Goal: Book appointment/travel/reservation

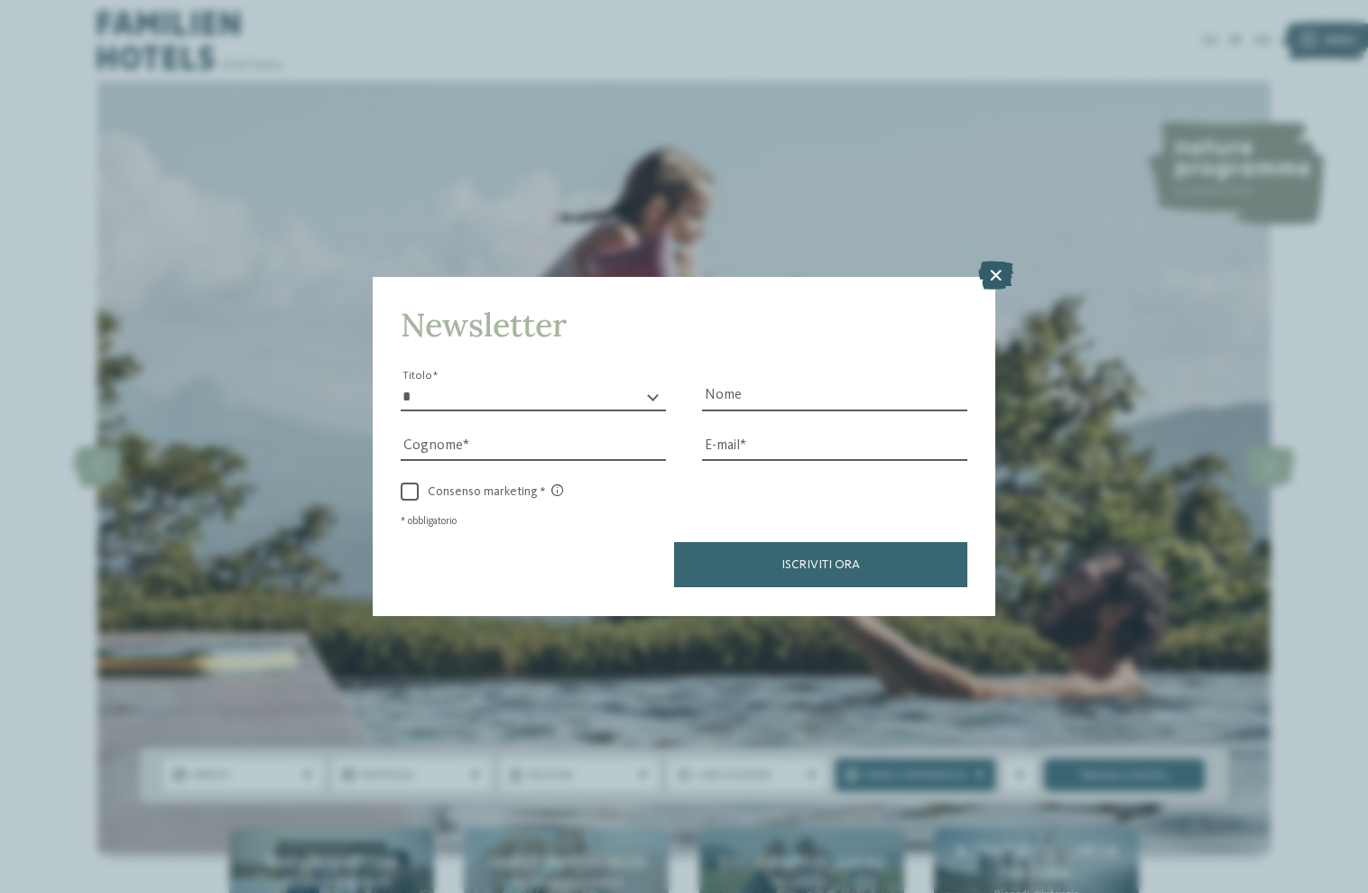
click at [980, 316] on div "Newsletter * ****** ******* ******** ****** Titolo Nome Cognome E-mail" at bounding box center [684, 446] width 623 height 338
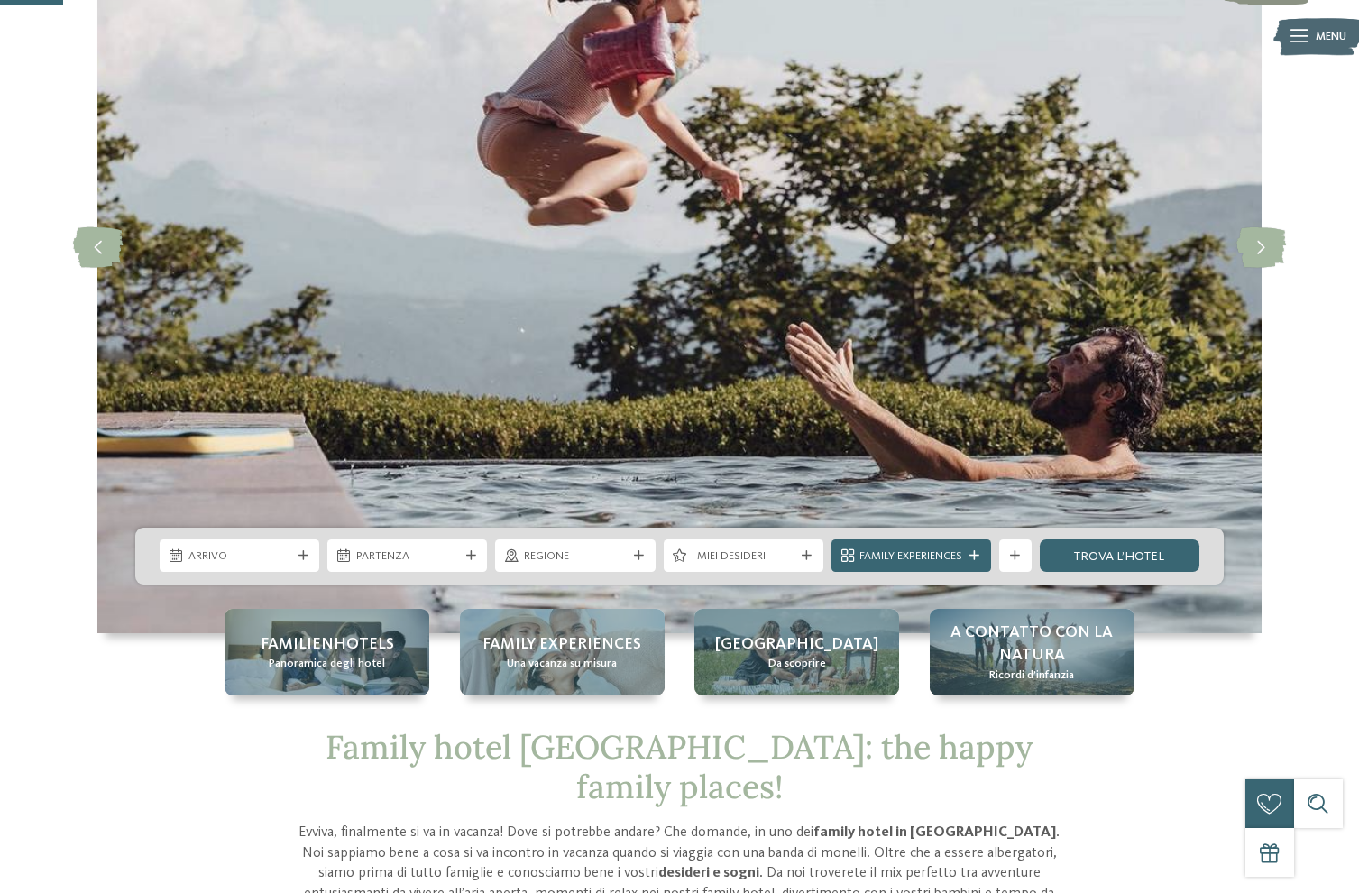
scroll to position [353, 0]
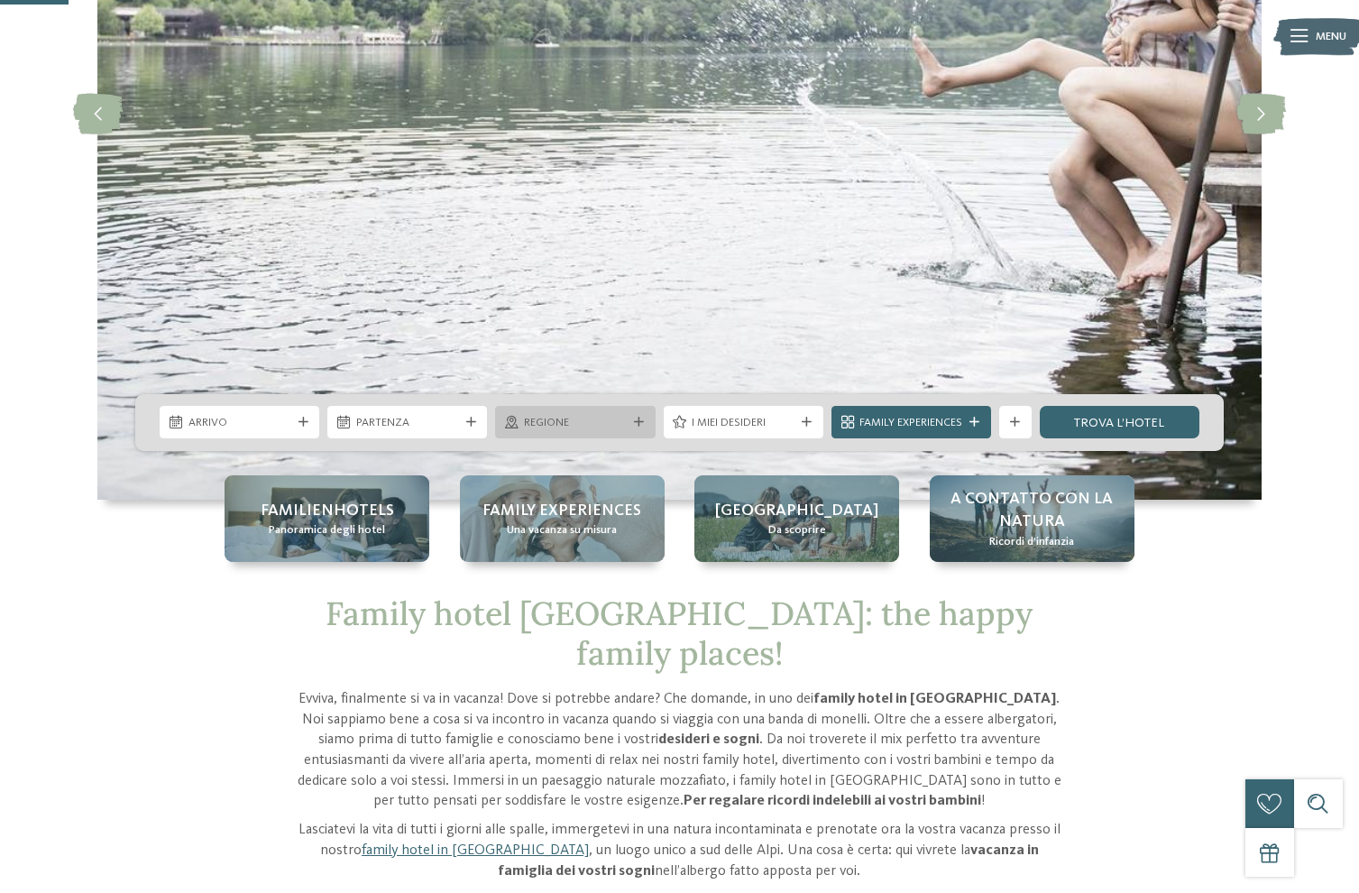
click at [607, 429] on span "Regione" at bounding box center [575, 423] width 103 height 16
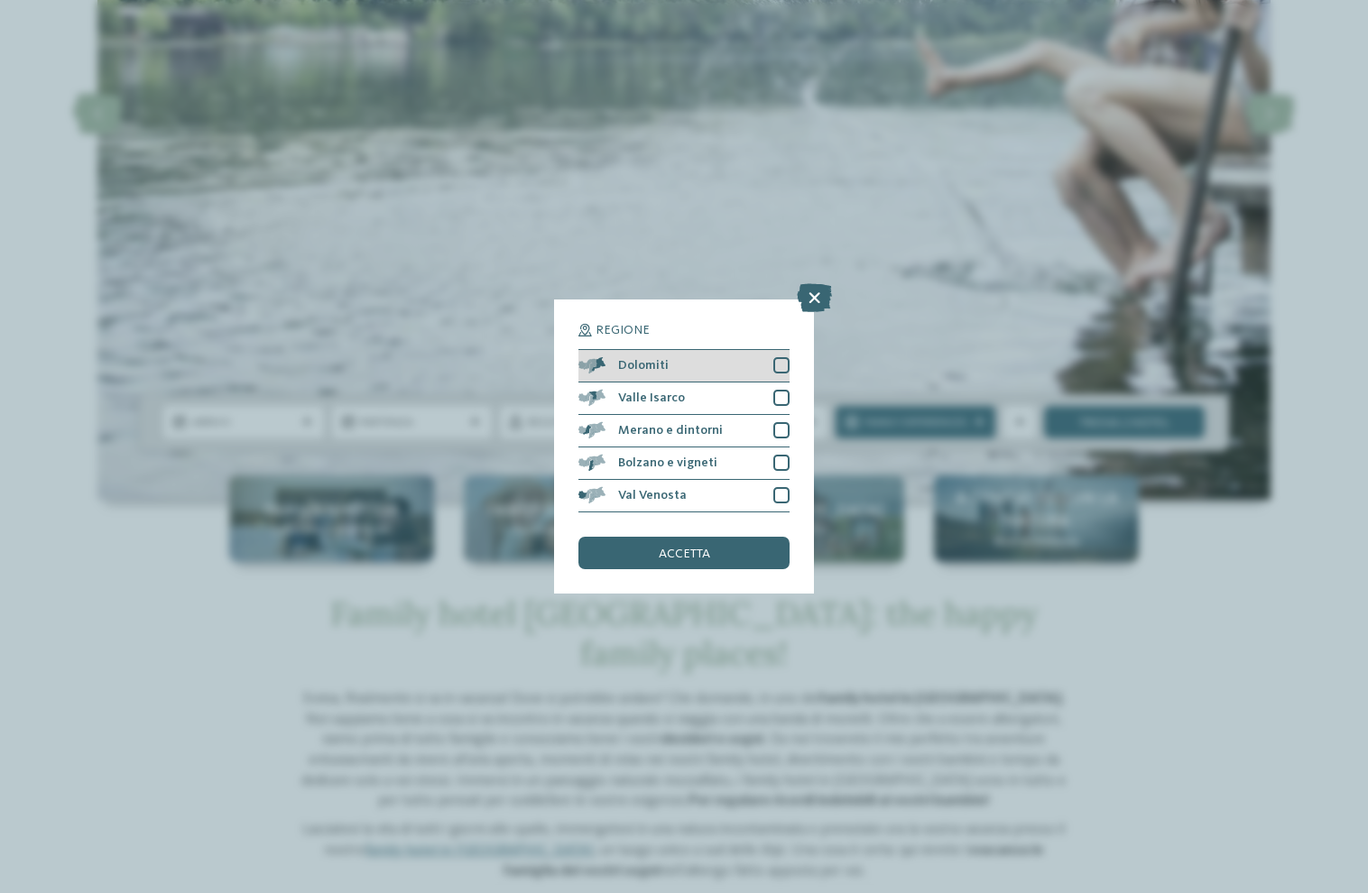
click at [775, 374] on div "Dolomiti" at bounding box center [683, 366] width 211 height 32
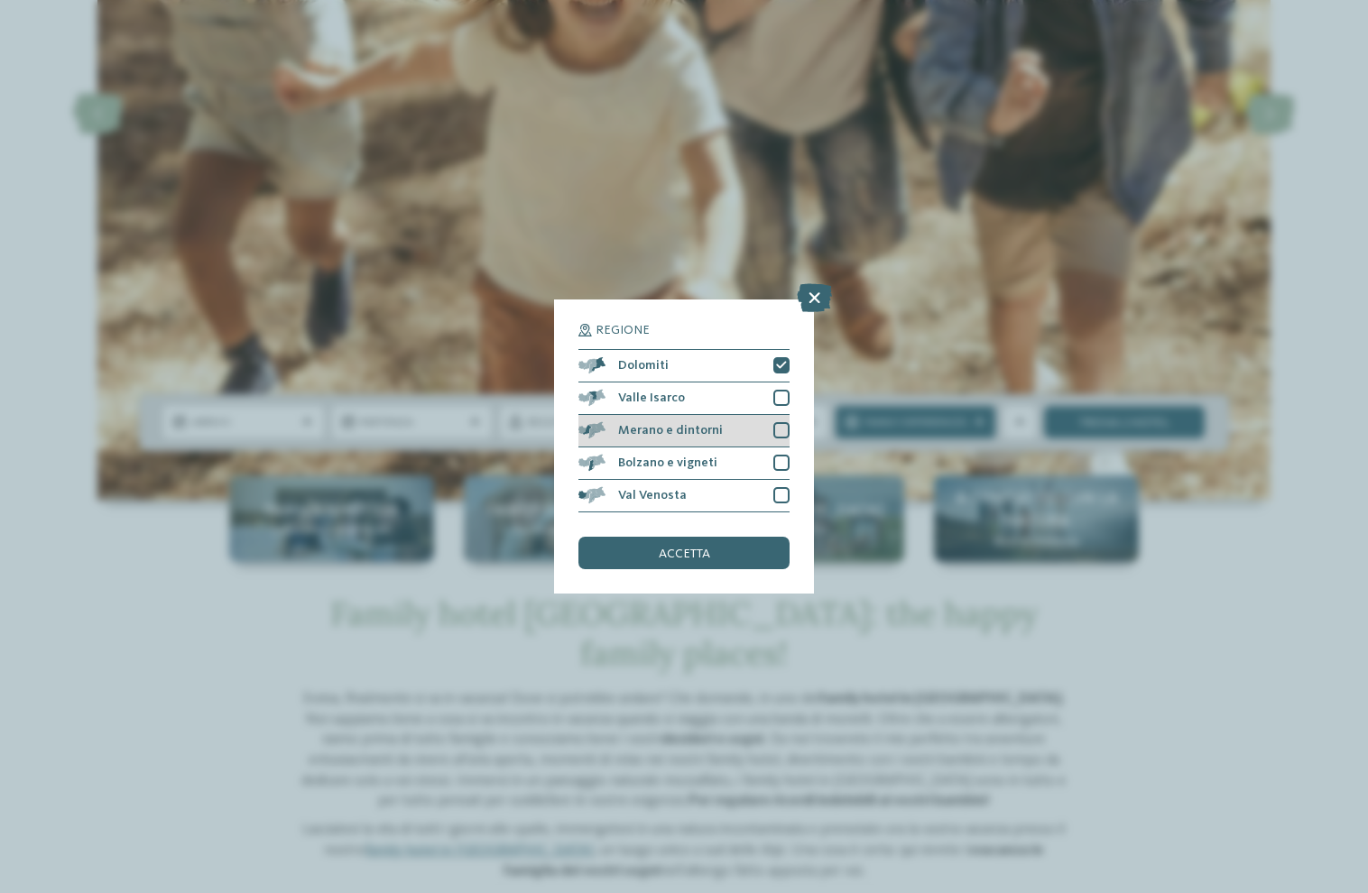
click at [747, 430] on div "Merano e dintorni" at bounding box center [683, 431] width 211 height 32
click at [760, 435] on div "Merano e dintorni" at bounding box center [683, 431] width 211 height 32
click at [777, 461] on div at bounding box center [781, 463] width 16 height 16
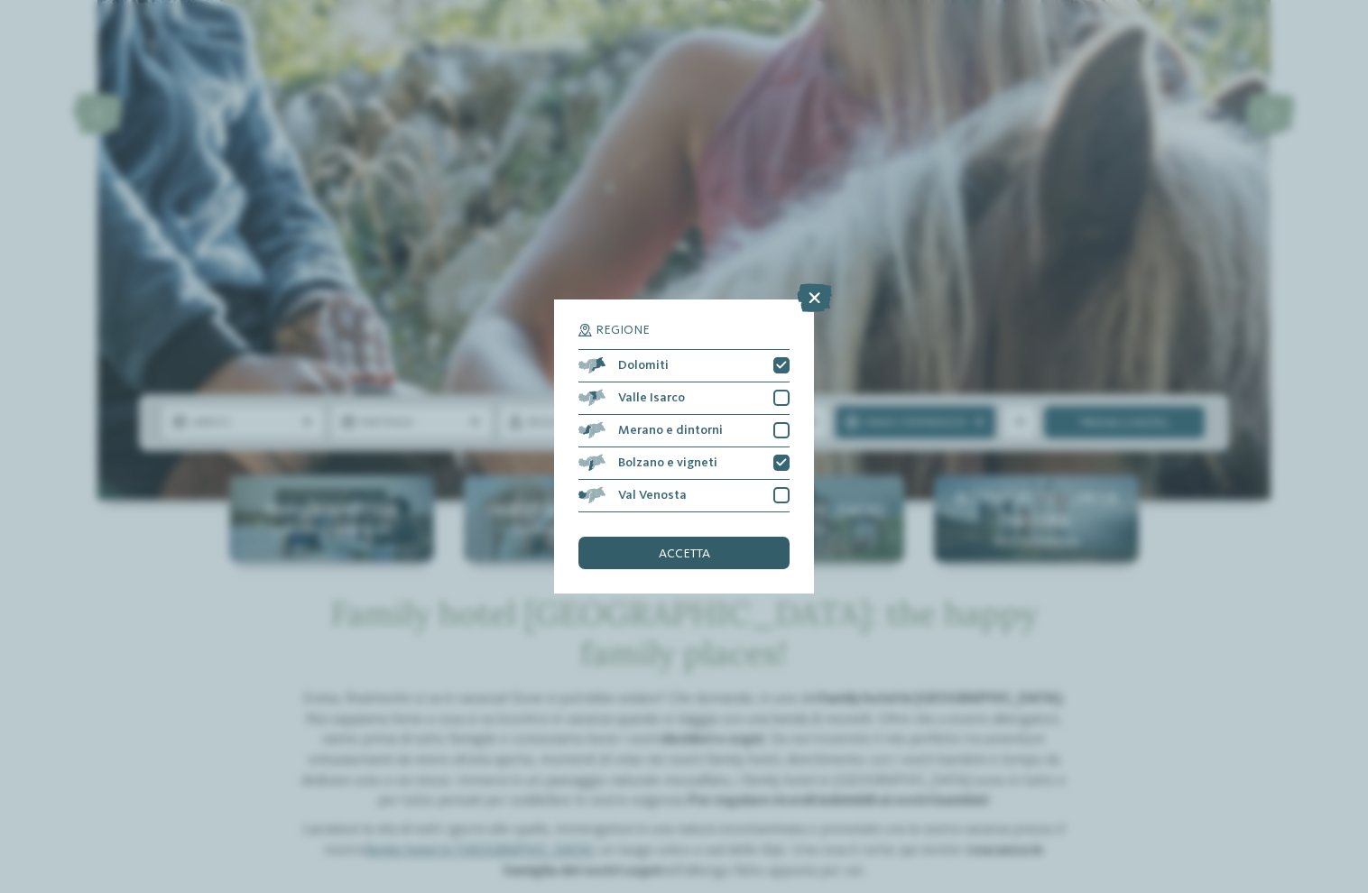
click at [741, 563] on div "accetta" at bounding box center [683, 553] width 211 height 32
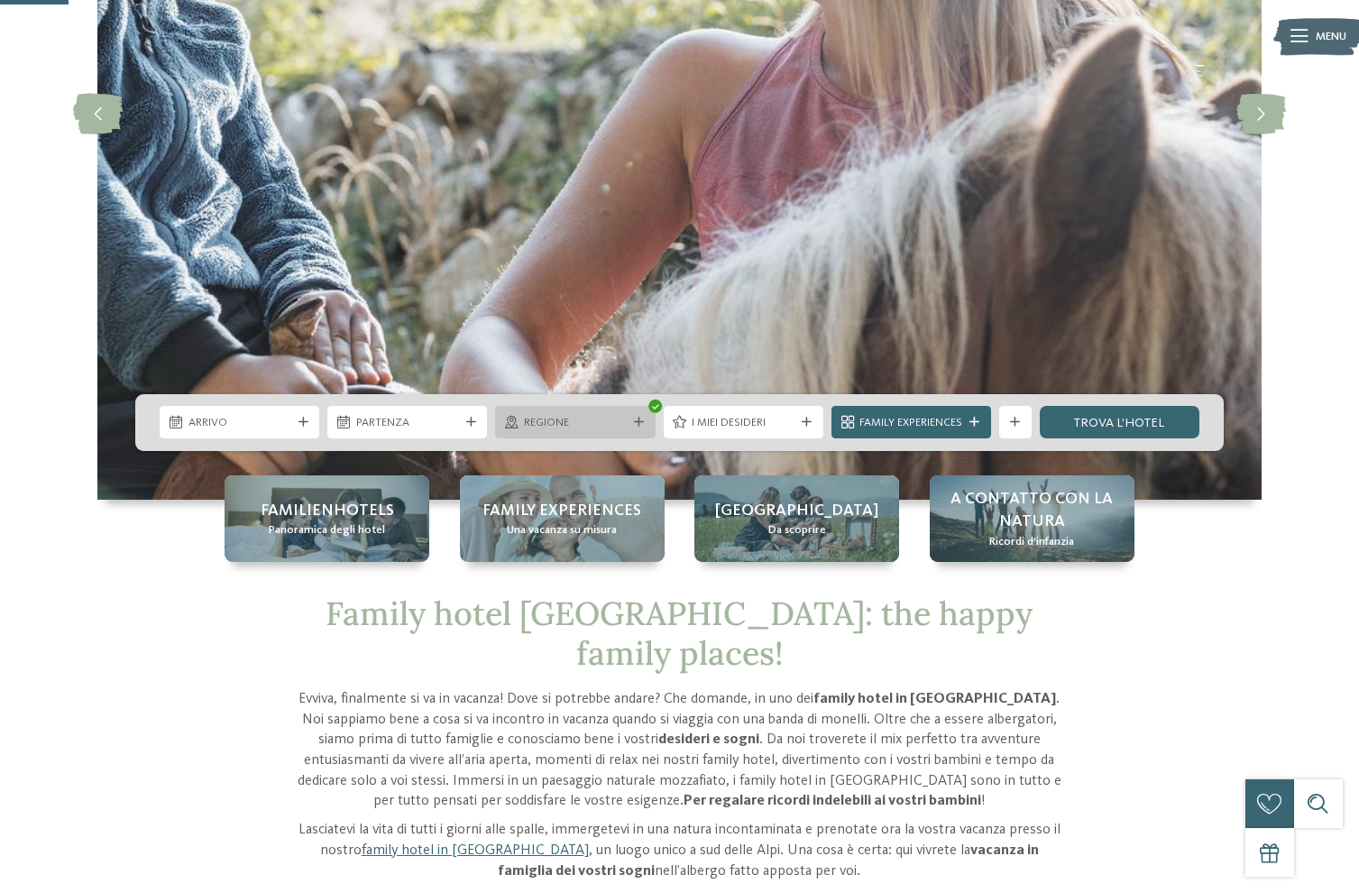
click at [580, 421] on span "Regione" at bounding box center [575, 423] width 103 height 16
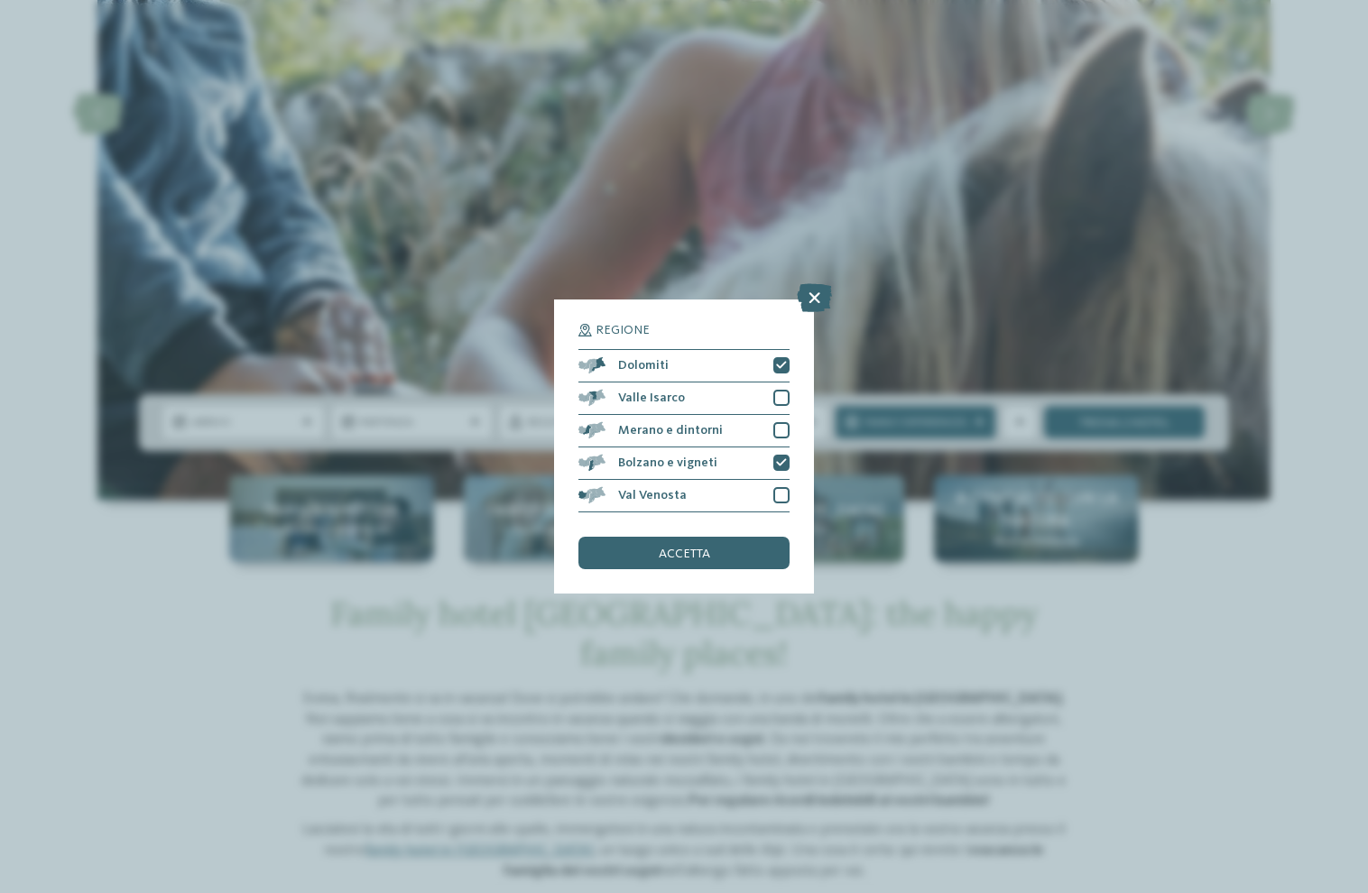
click at [515, 603] on div "Regione Dolomiti" at bounding box center [684, 446] width 1368 height 893
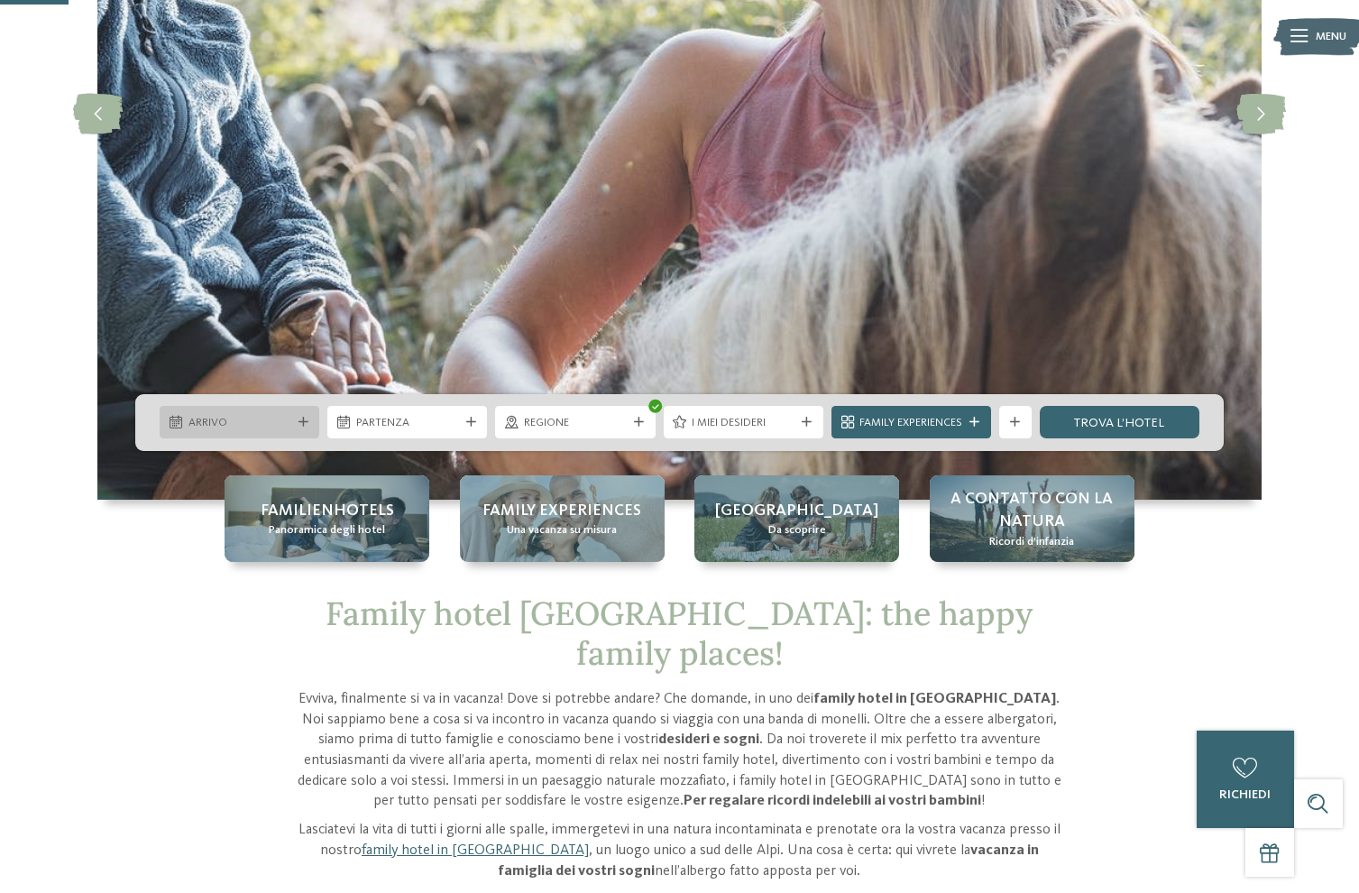
click at [267, 429] on span "Arrivo" at bounding box center [240, 423] width 103 height 16
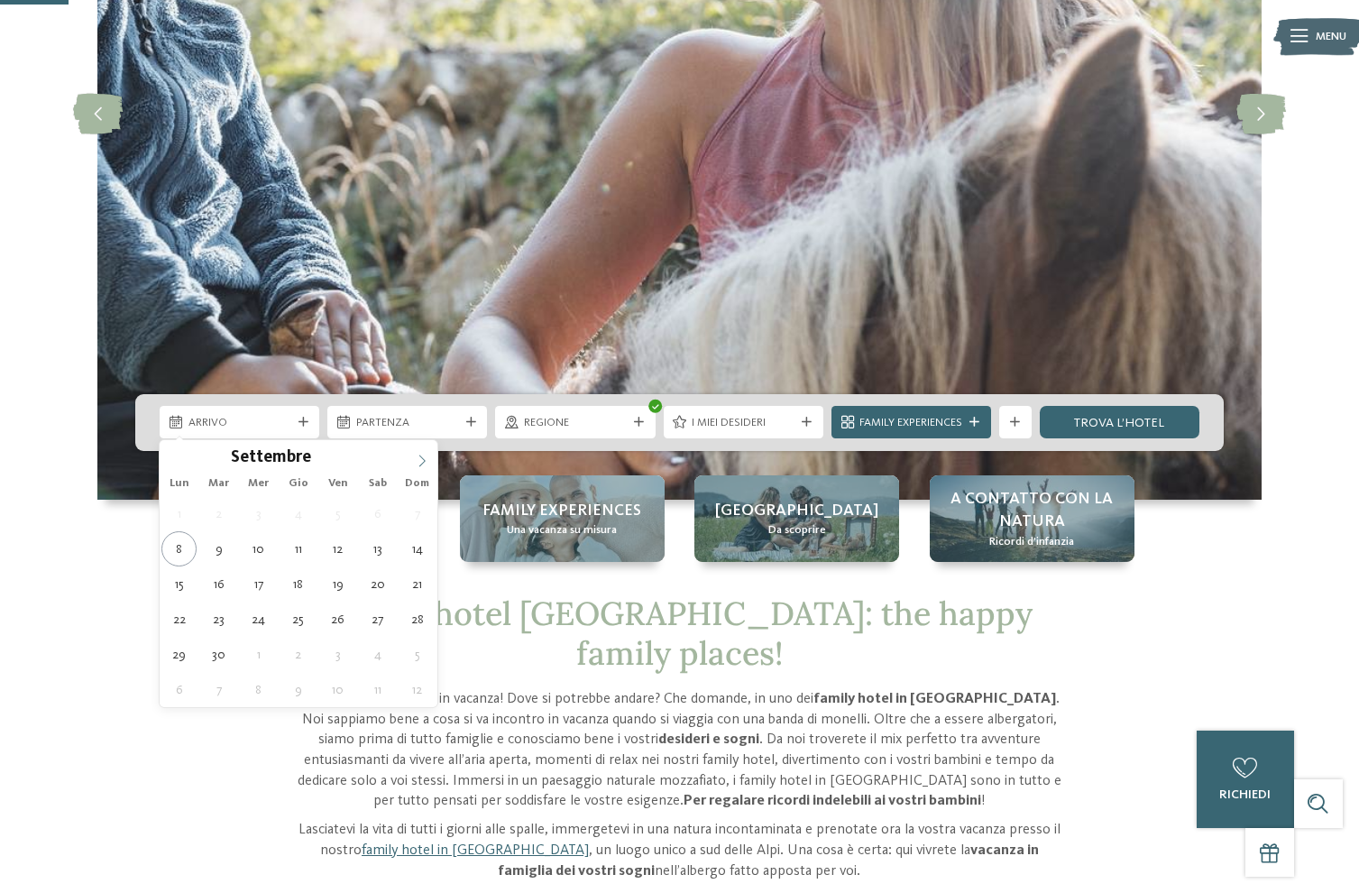
click at [417, 460] on icon at bounding box center [422, 461] width 13 height 13
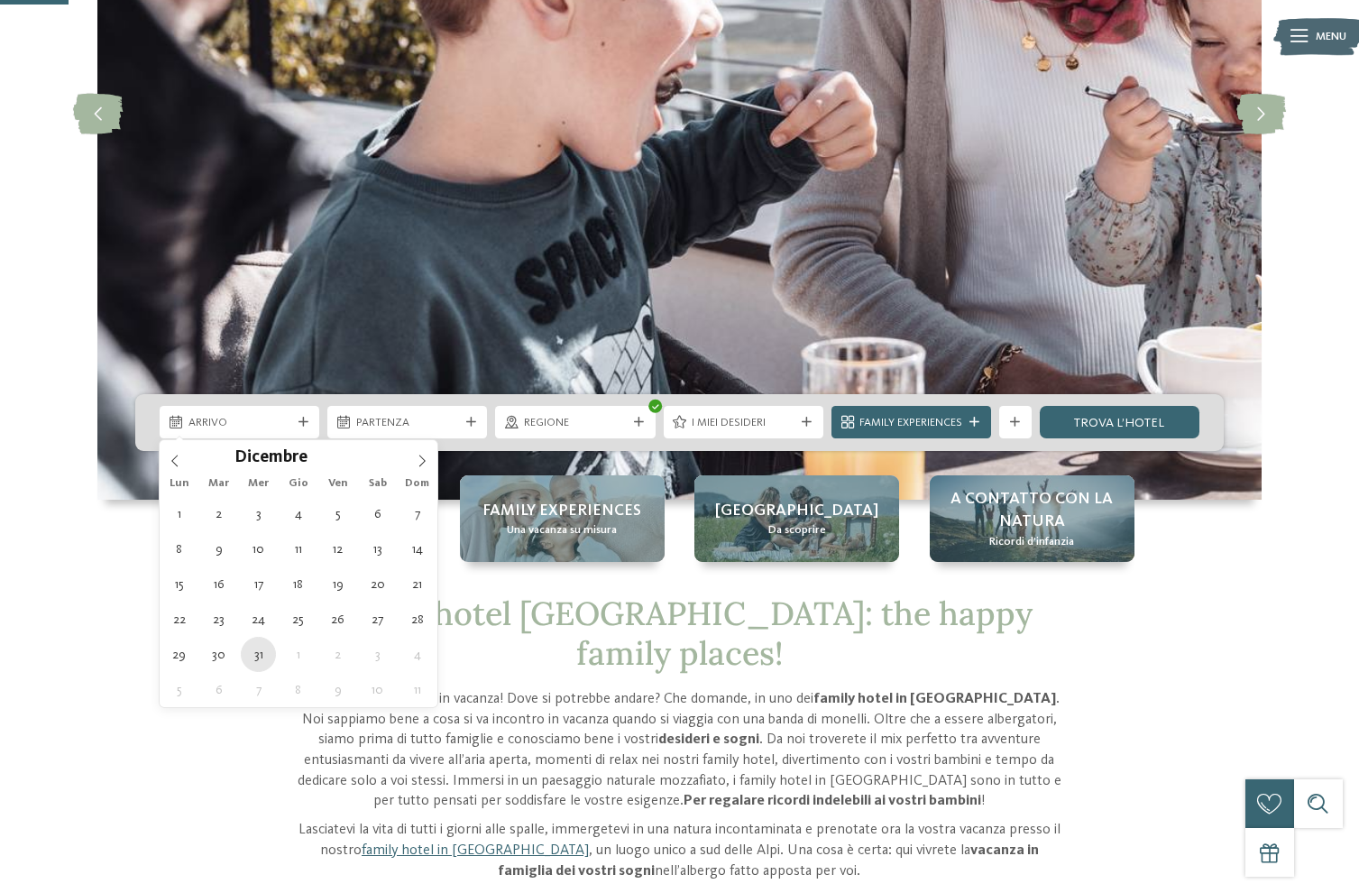
type div "31.12.2025"
type input "****"
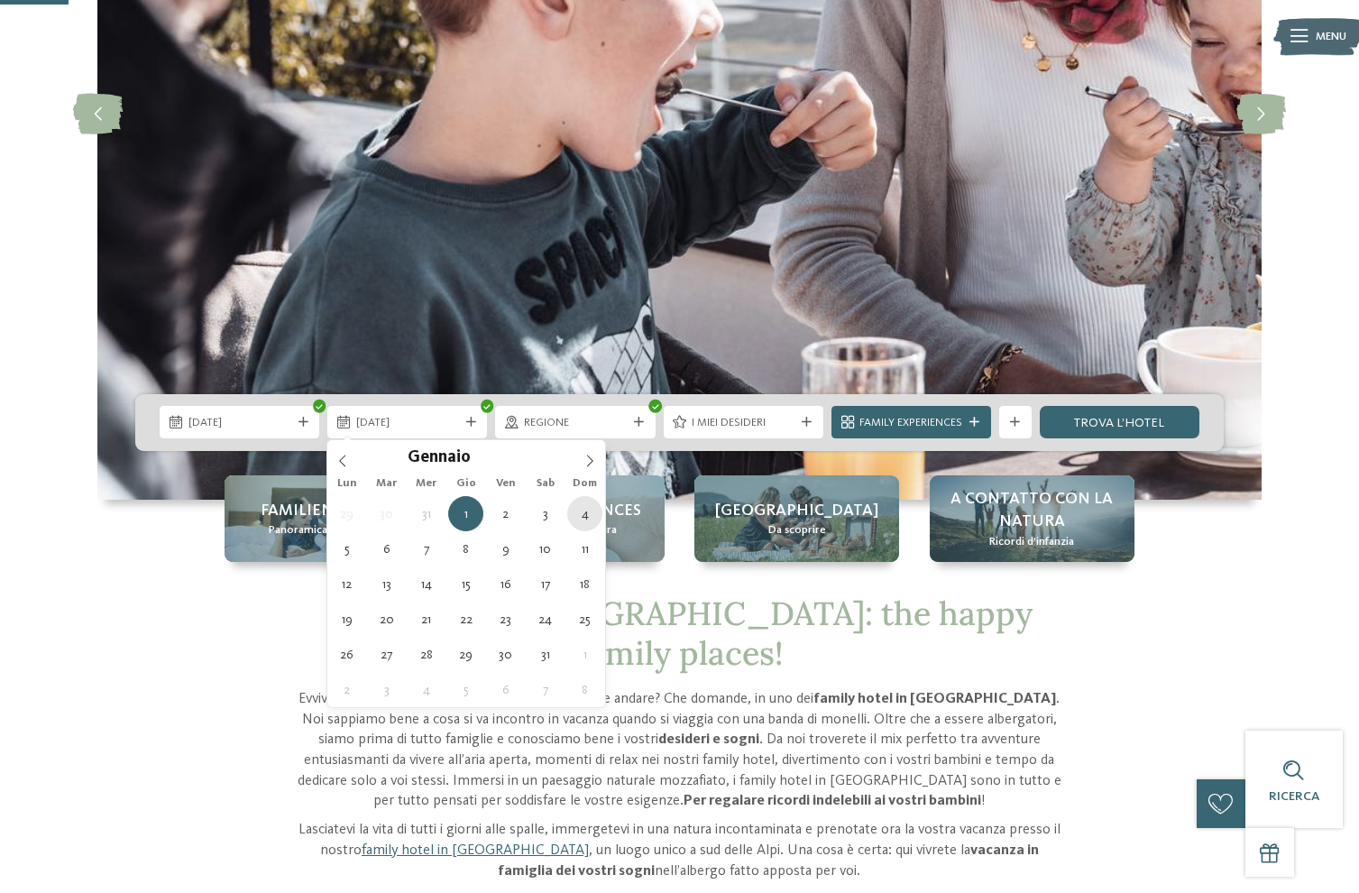
type div "04.01.2026"
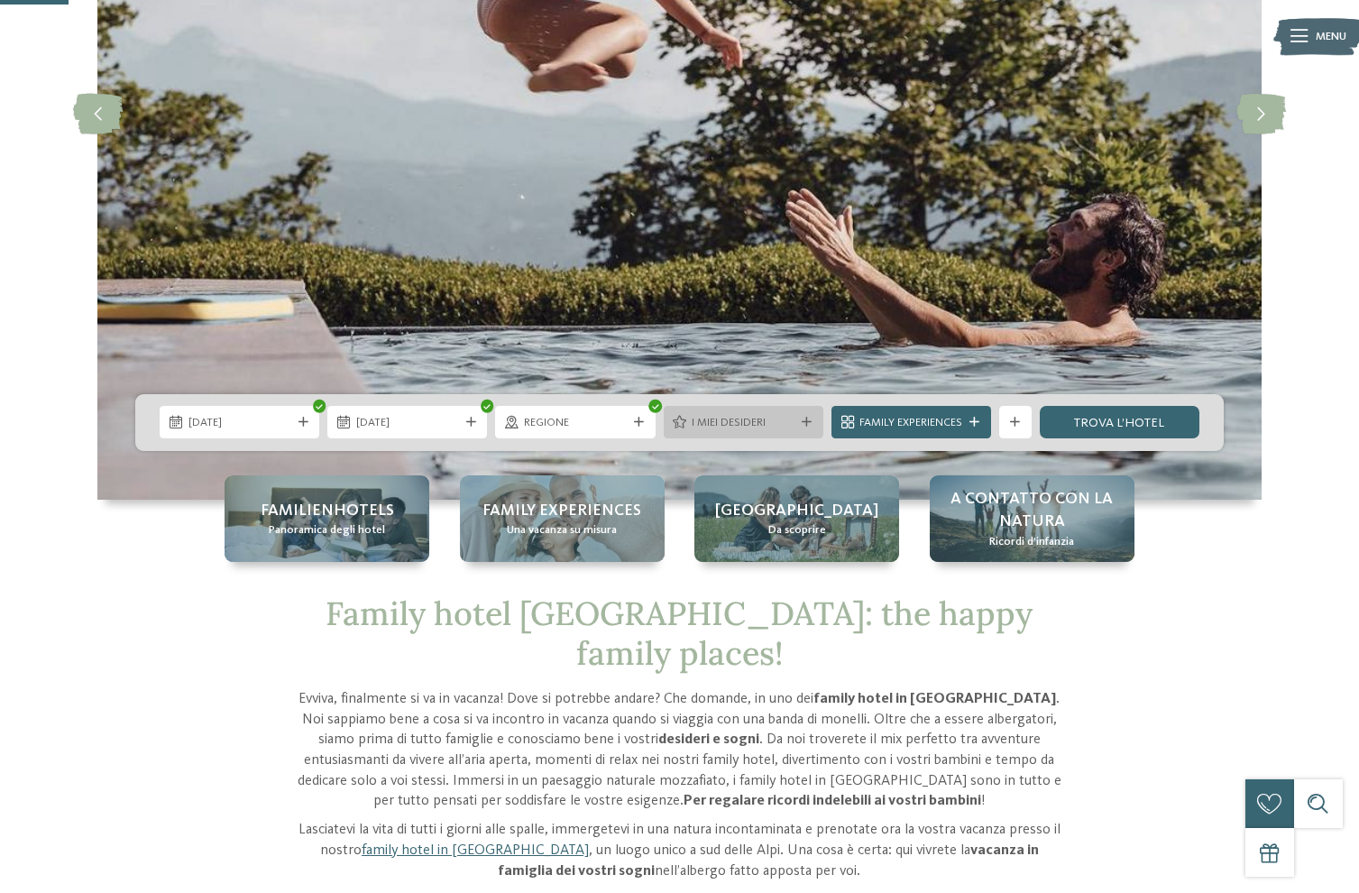
click at [744, 425] on span "I miei desideri" at bounding box center [743, 423] width 103 height 16
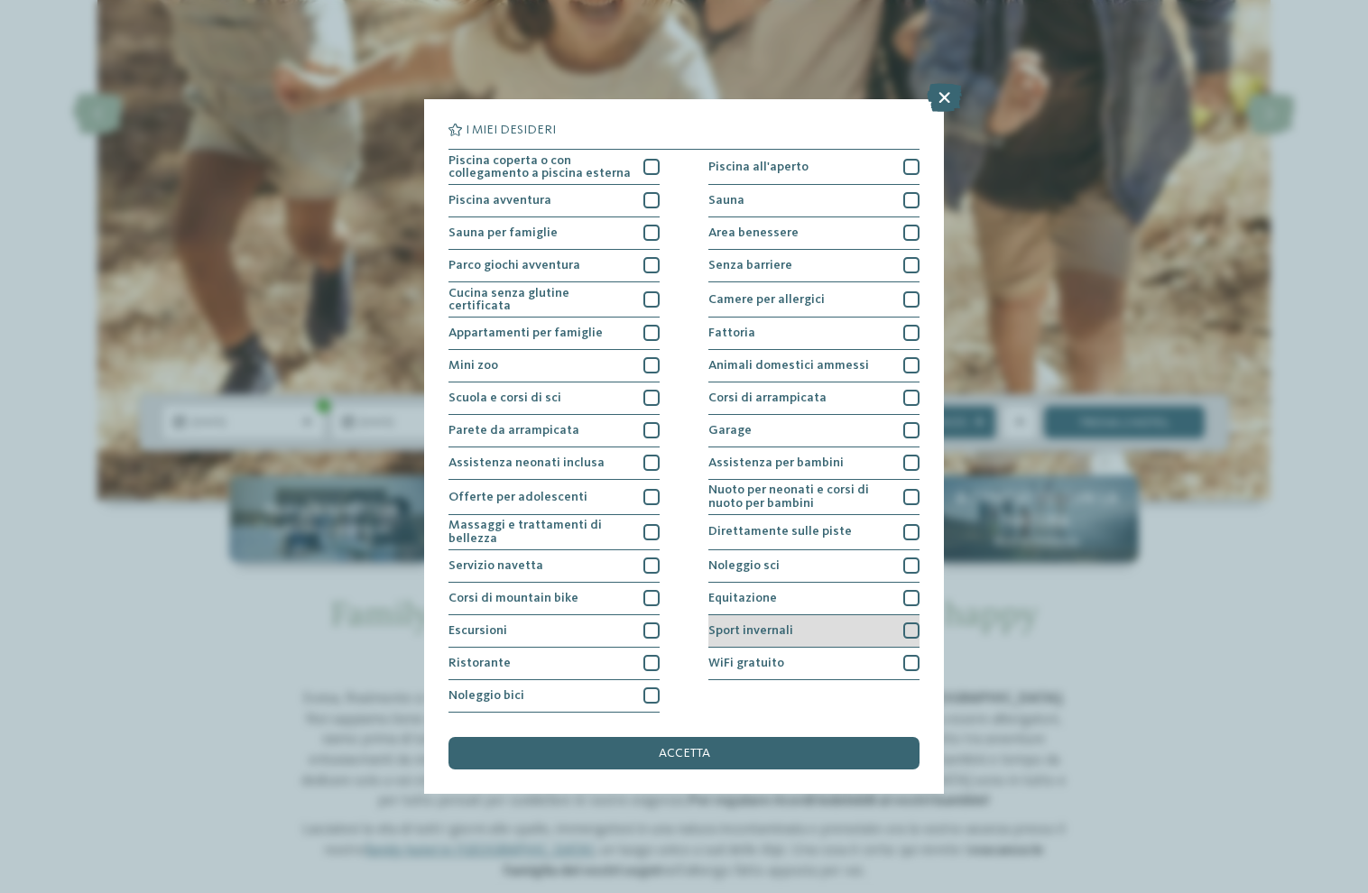
click at [797, 631] on div "Sport invernali" at bounding box center [813, 631] width 211 height 32
click at [760, 532] on span "Direttamente sulle piste" at bounding box center [779, 531] width 143 height 13
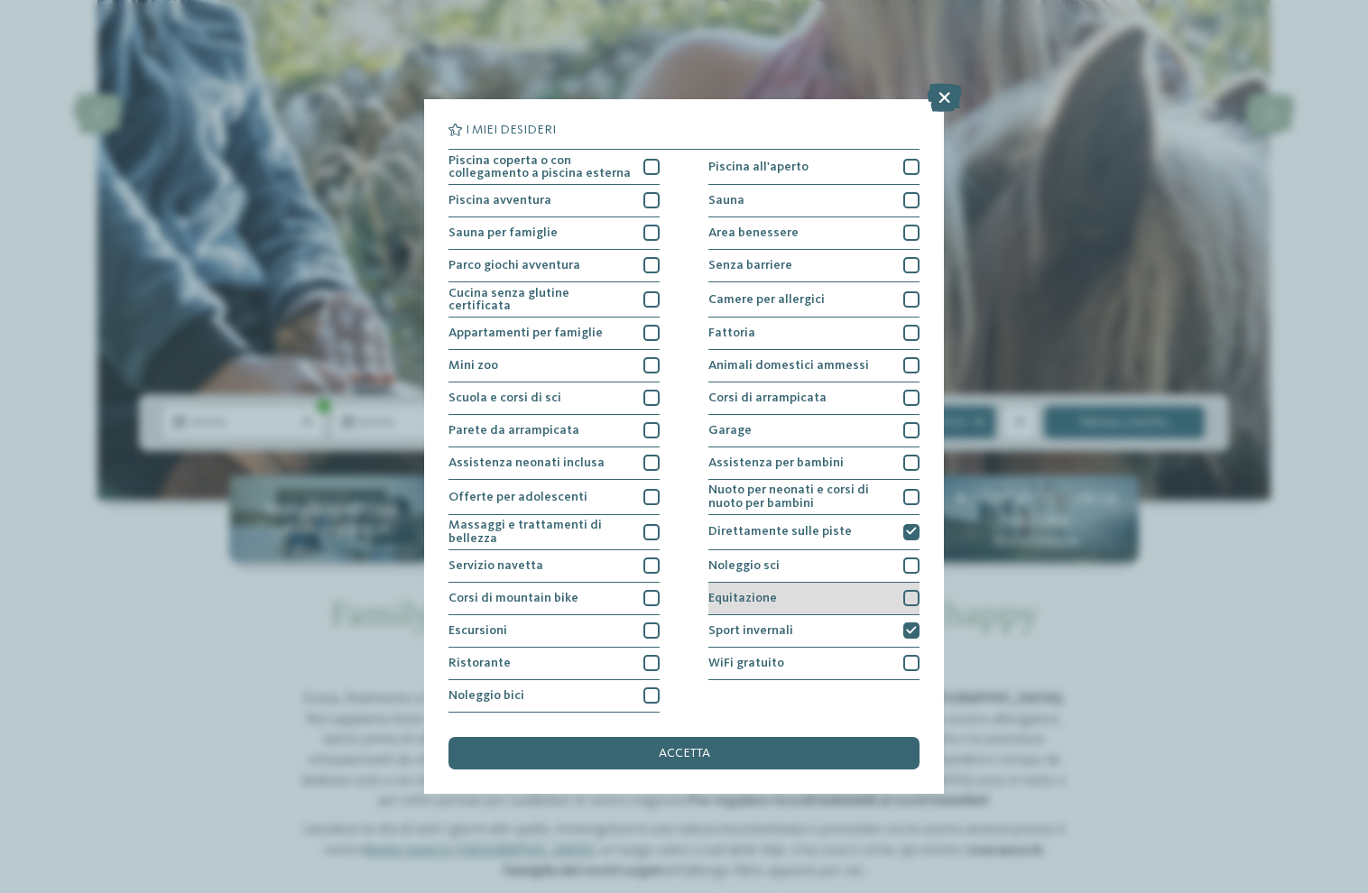
drag, startPoint x: 916, startPoint y: 624, endPoint x: 911, endPoint y: 604, distance: 20.4
click at [916, 626] on icon at bounding box center [911, 631] width 11 height 10
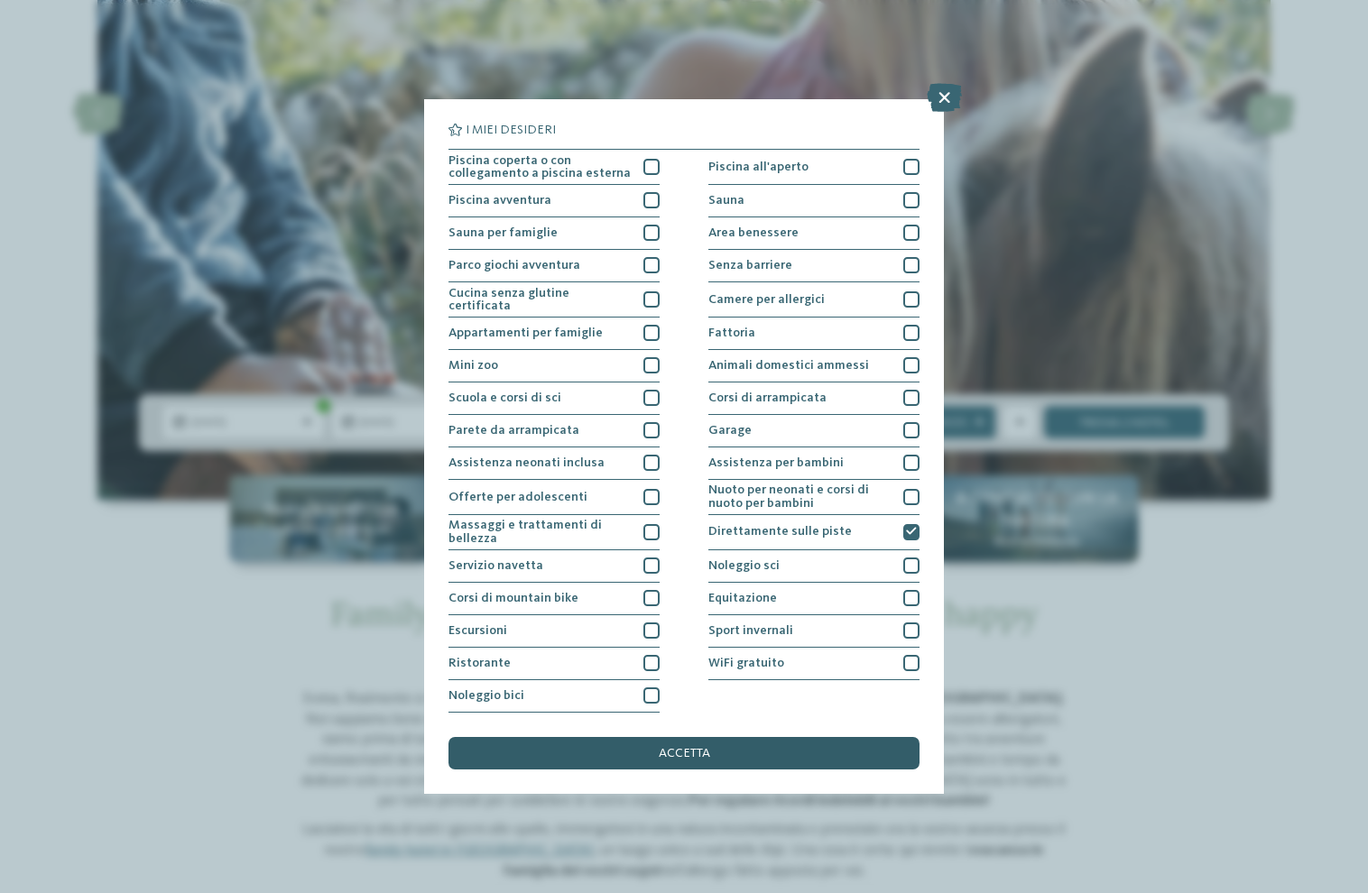
click at [756, 751] on div "accetta" at bounding box center [683, 753] width 471 height 32
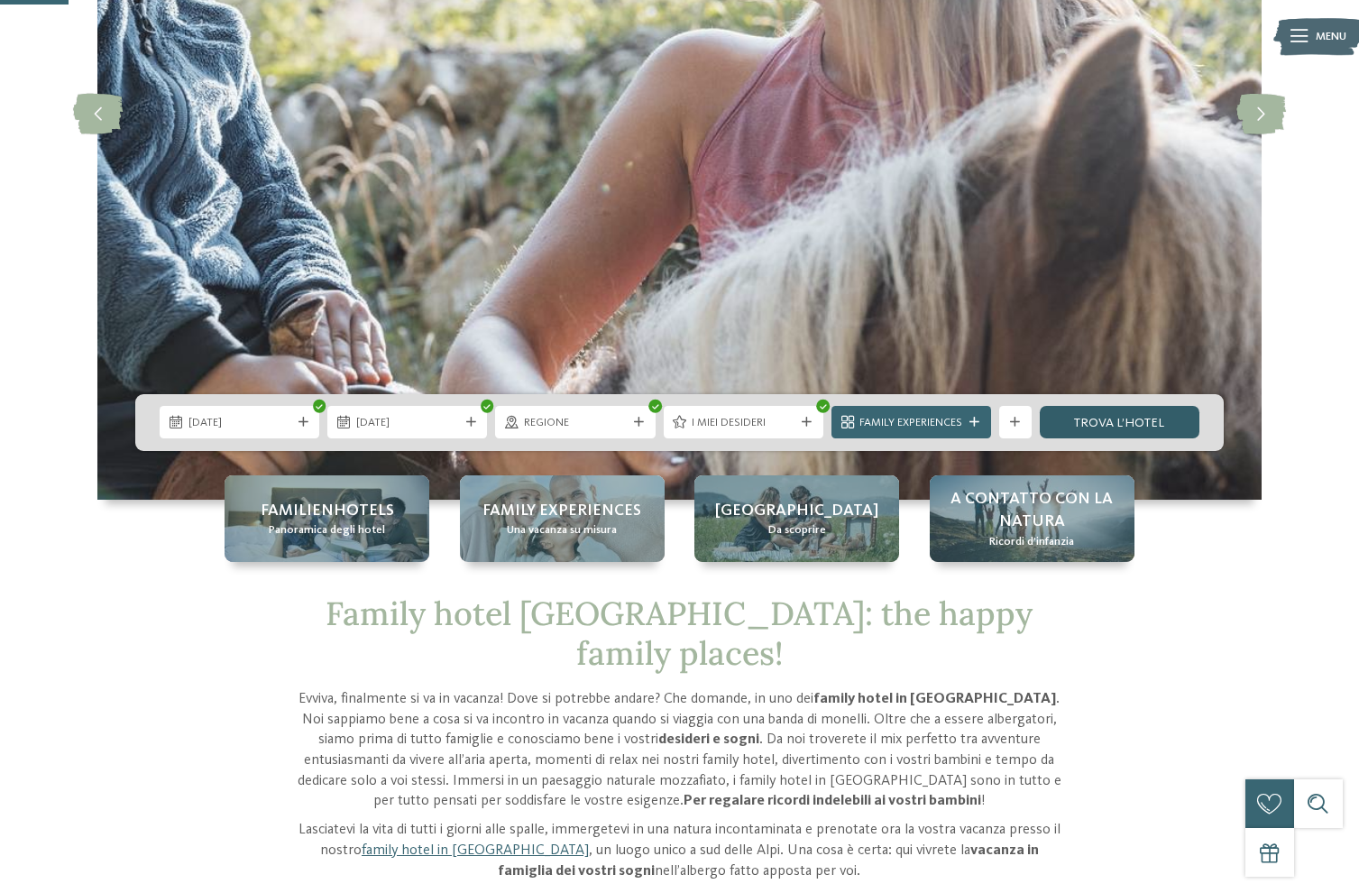
click at [1136, 429] on link "trova l’hotel" at bounding box center [1120, 422] width 160 height 32
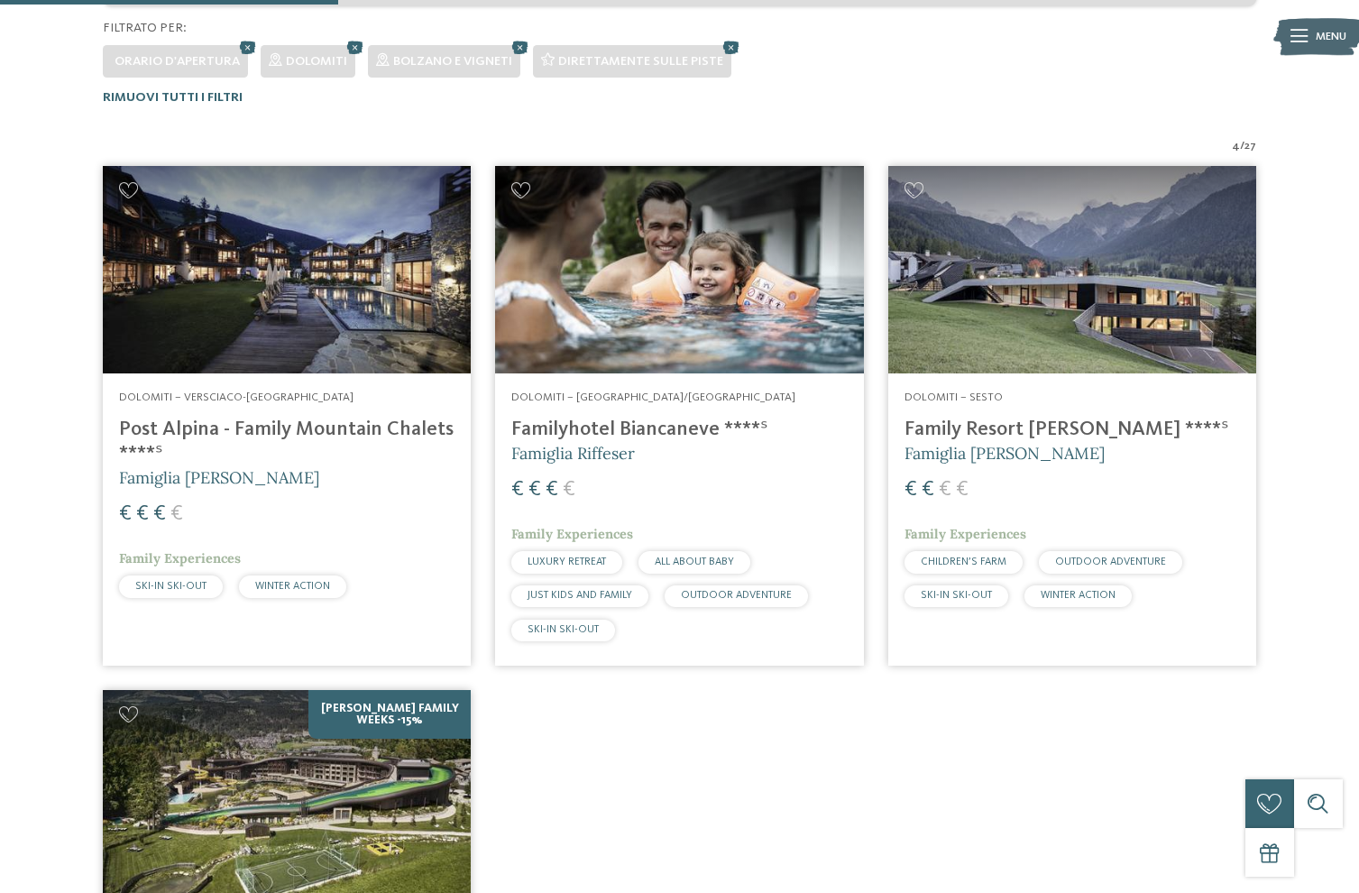
scroll to position [429, 0]
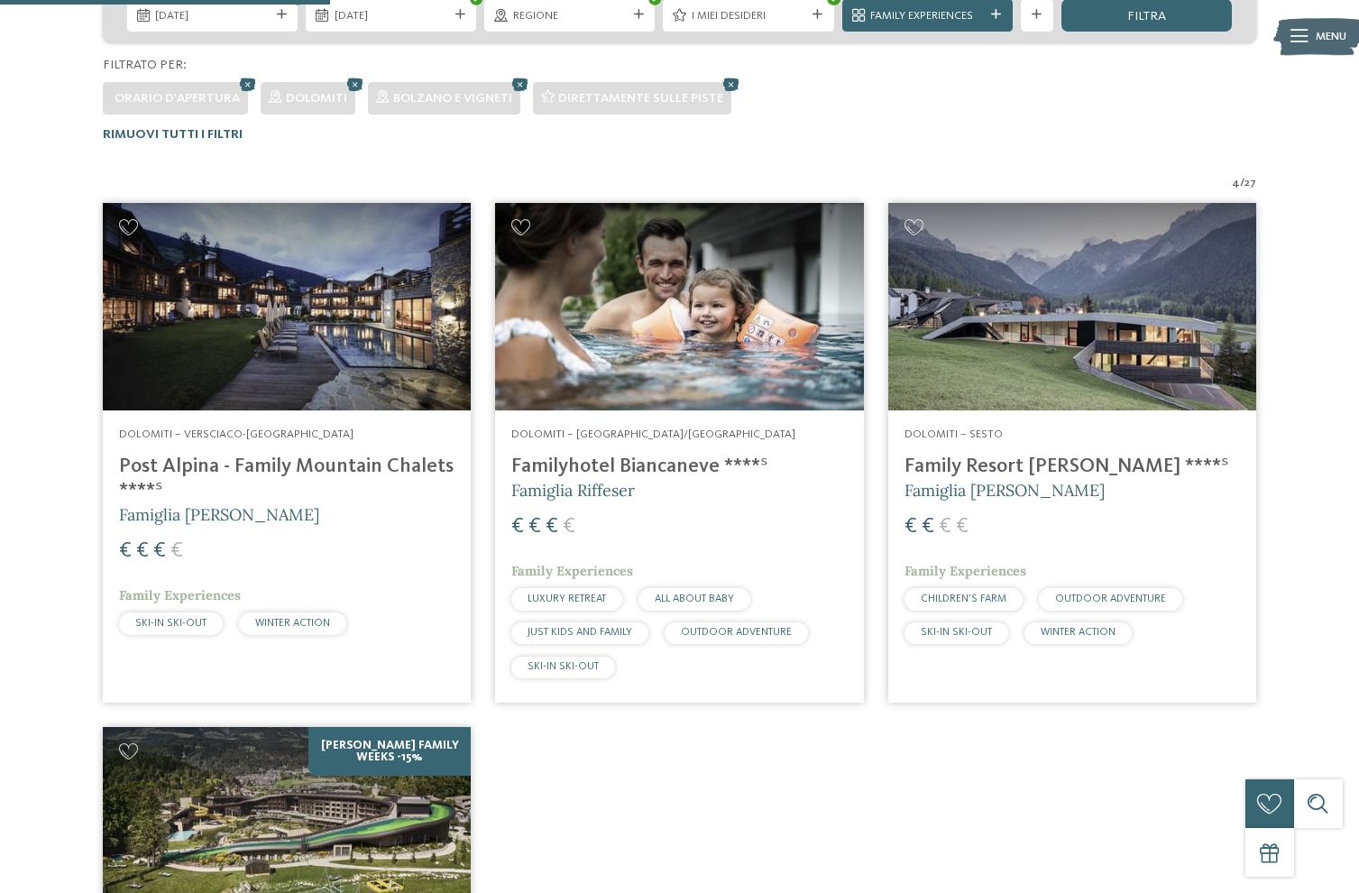
click at [1113, 410] on img at bounding box center [1073, 306] width 368 height 207
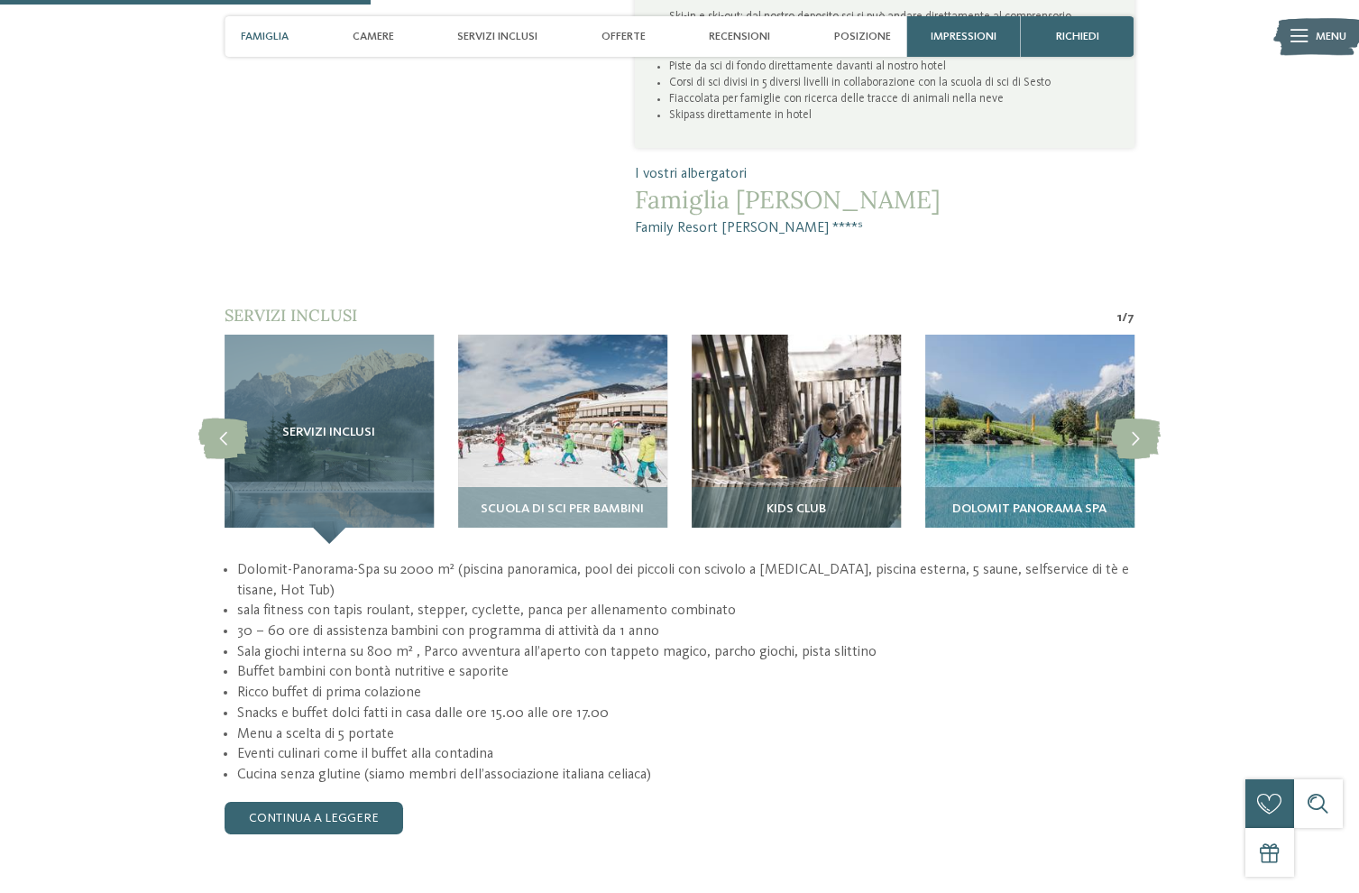
scroll to position [1326, 0]
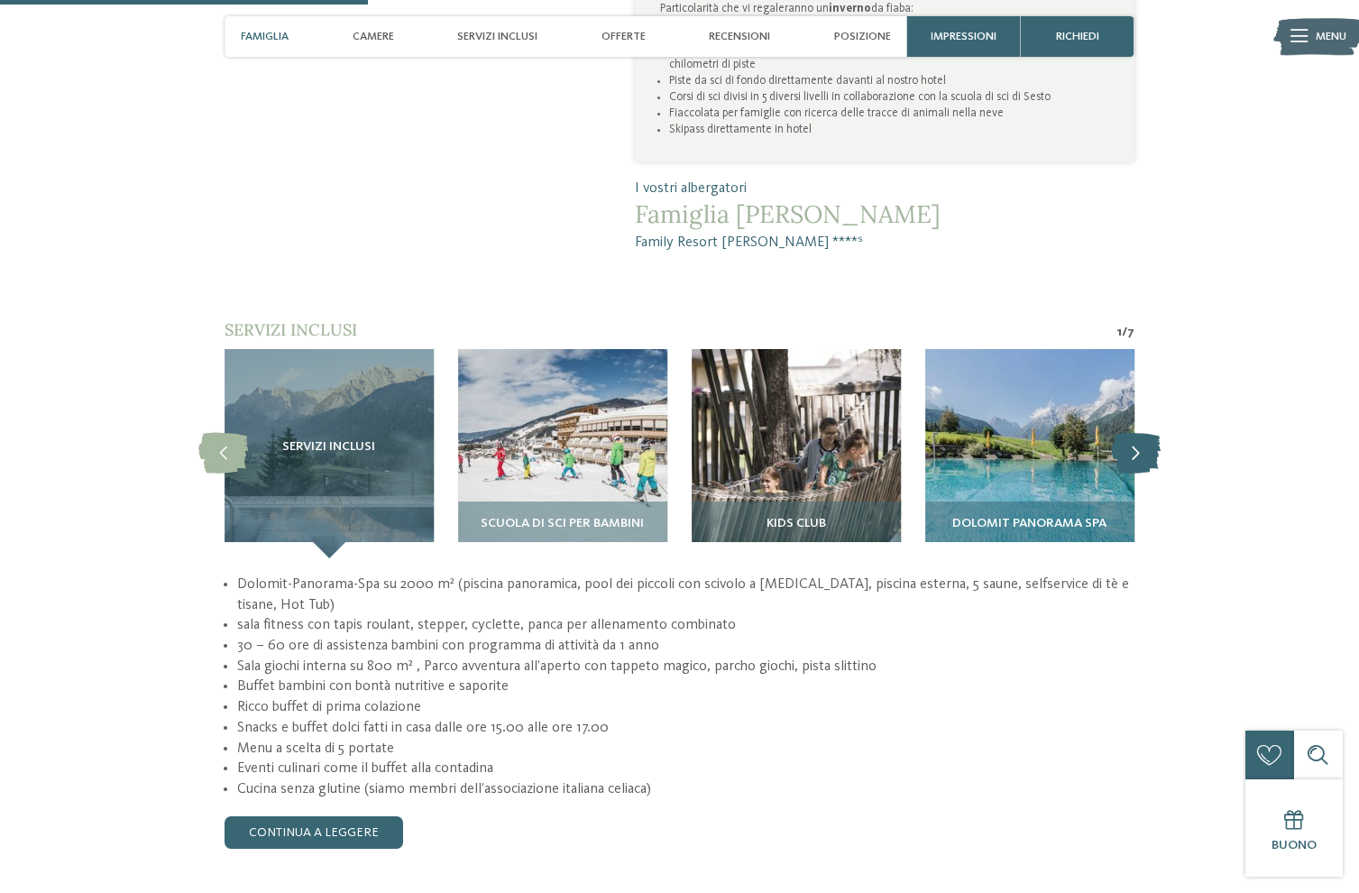
click at [1125, 433] on icon at bounding box center [1136, 453] width 50 height 41
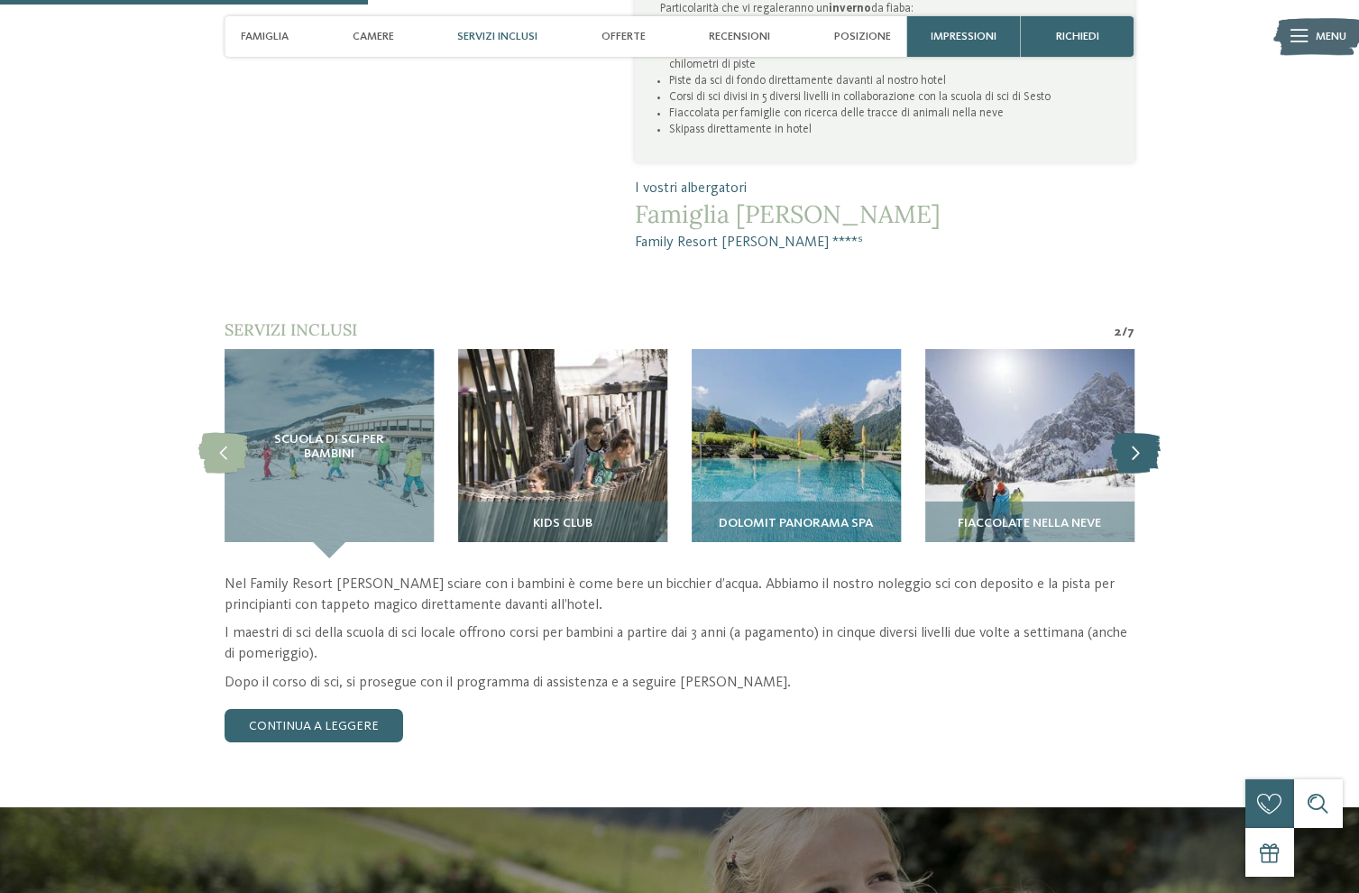
click at [1137, 433] on icon at bounding box center [1136, 453] width 50 height 41
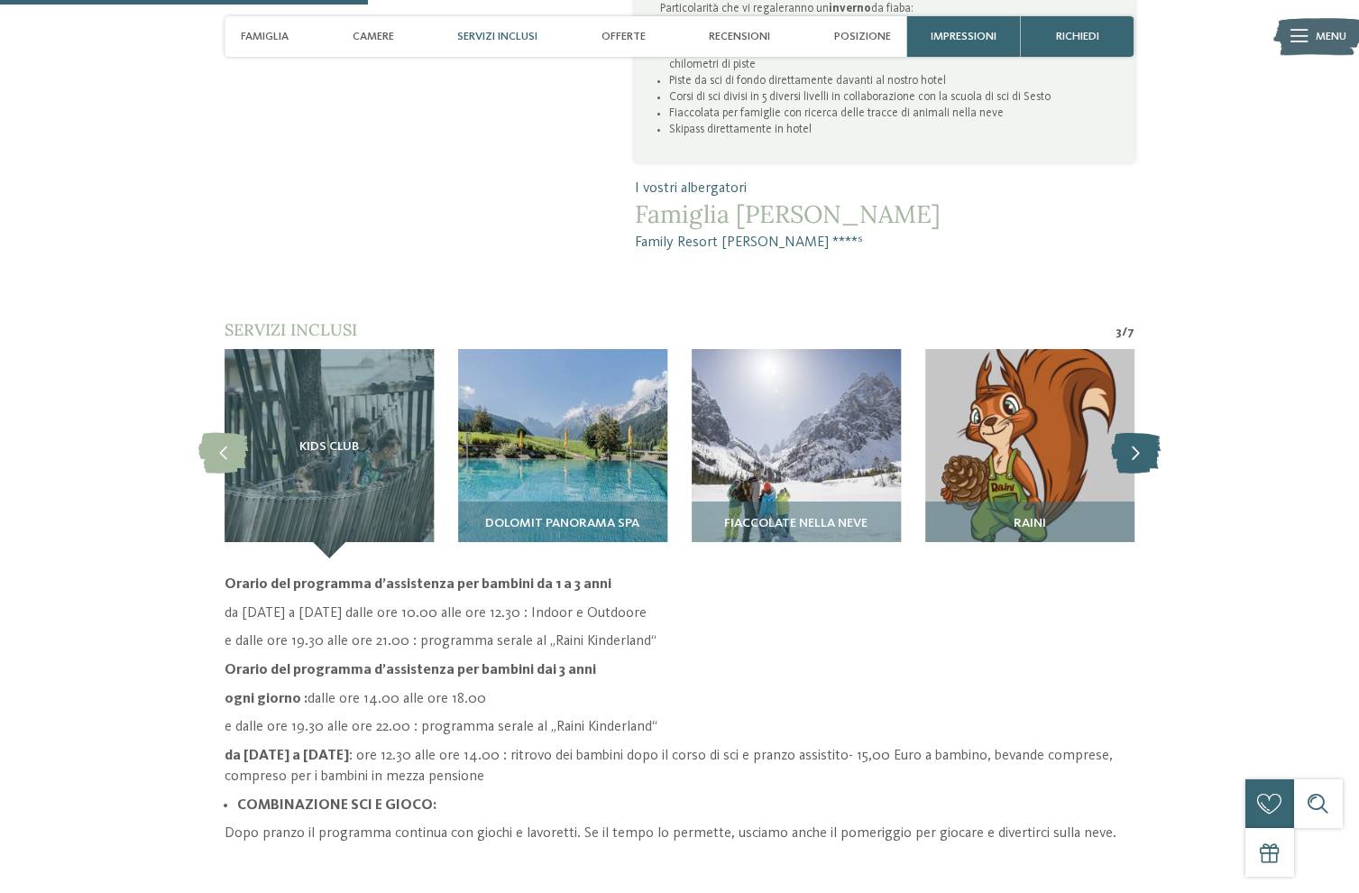
click at [1141, 433] on icon at bounding box center [1136, 453] width 50 height 41
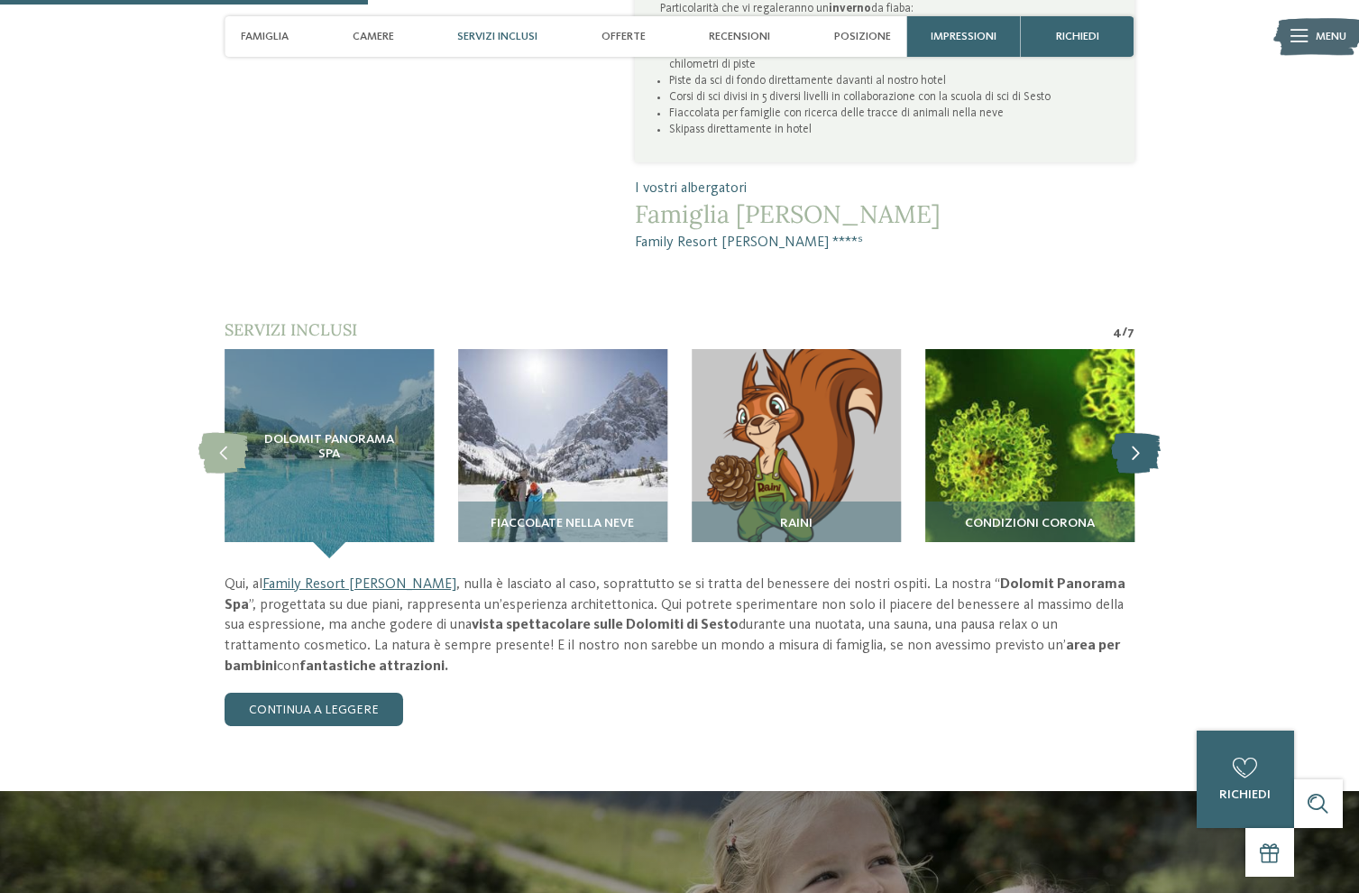
click at [1141, 433] on icon at bounding box center [1136, 453] width 50 height 41
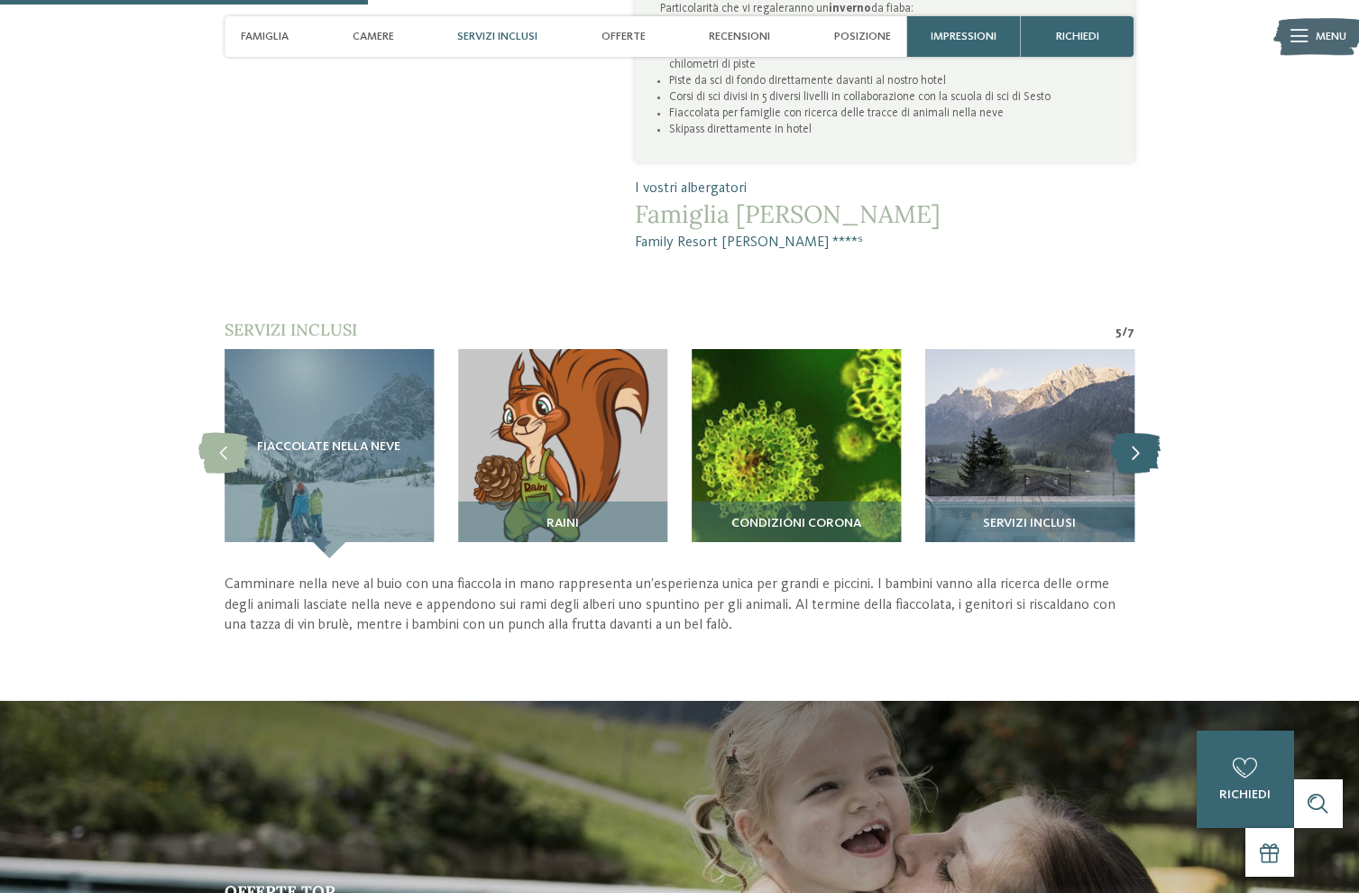
click at [1141, 433] on icon at bounding box center [1136, 453] width 50 height 41
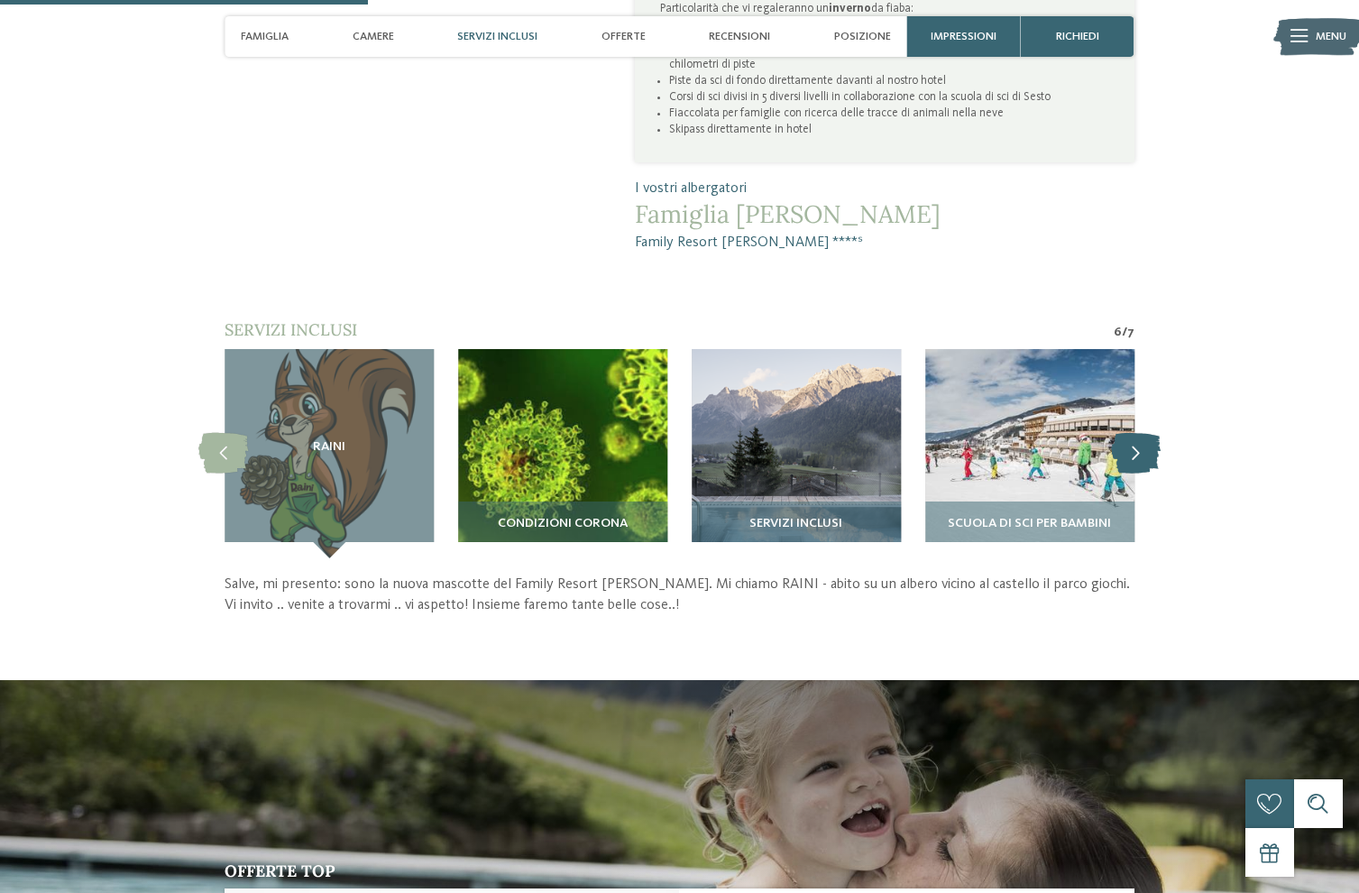
click at [1141, 433] on icon at bounding box center [1136, 453] width 50 height 41
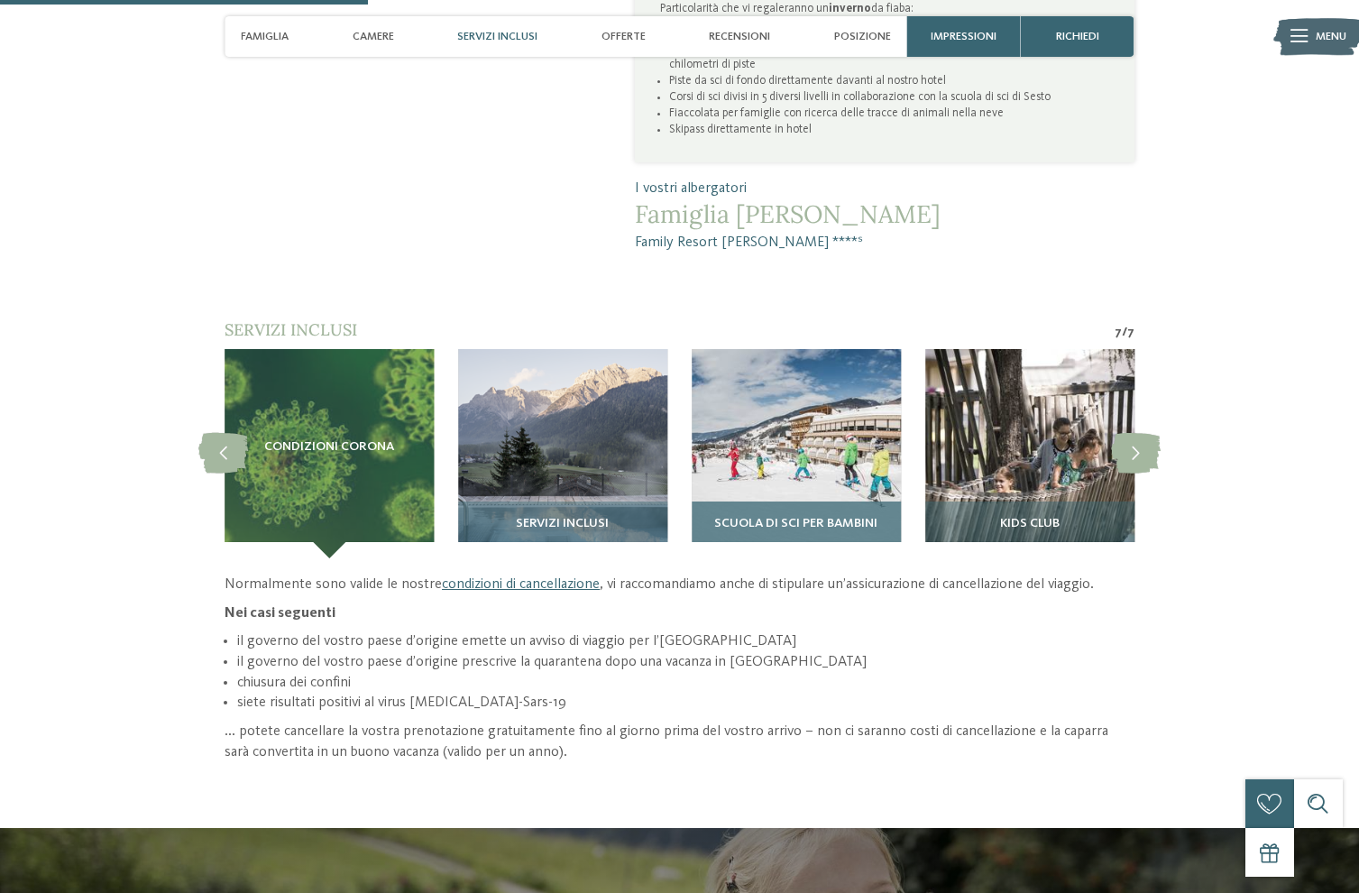
click at [829, 428] on img at bounding box center [796, 453] width 209 height 209
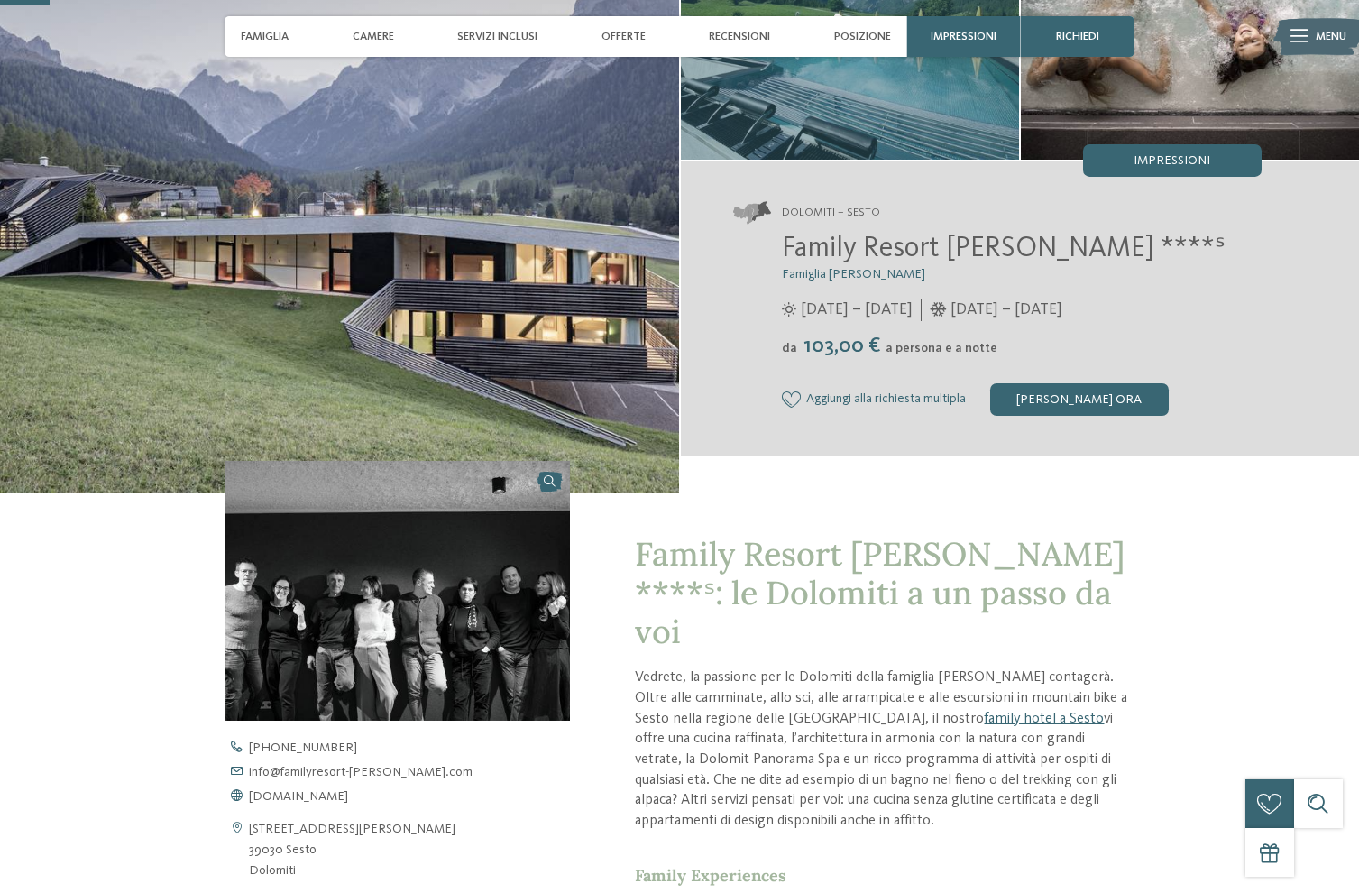
scroll to position [0, 0]
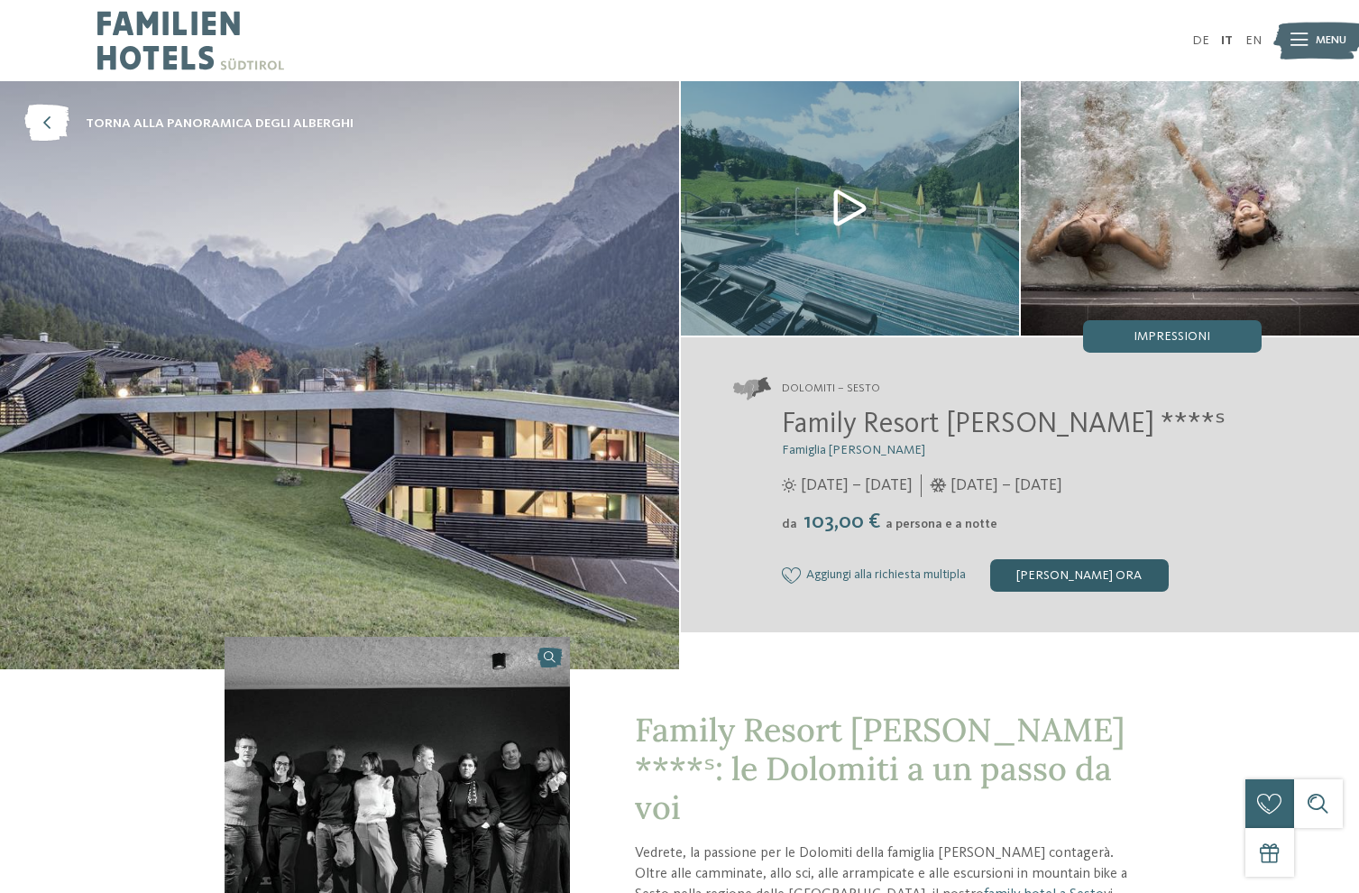
click at [1114, 576] on div "[PERSON_NAME] ora" at bounding box center [1080, 575] width 179 height 32
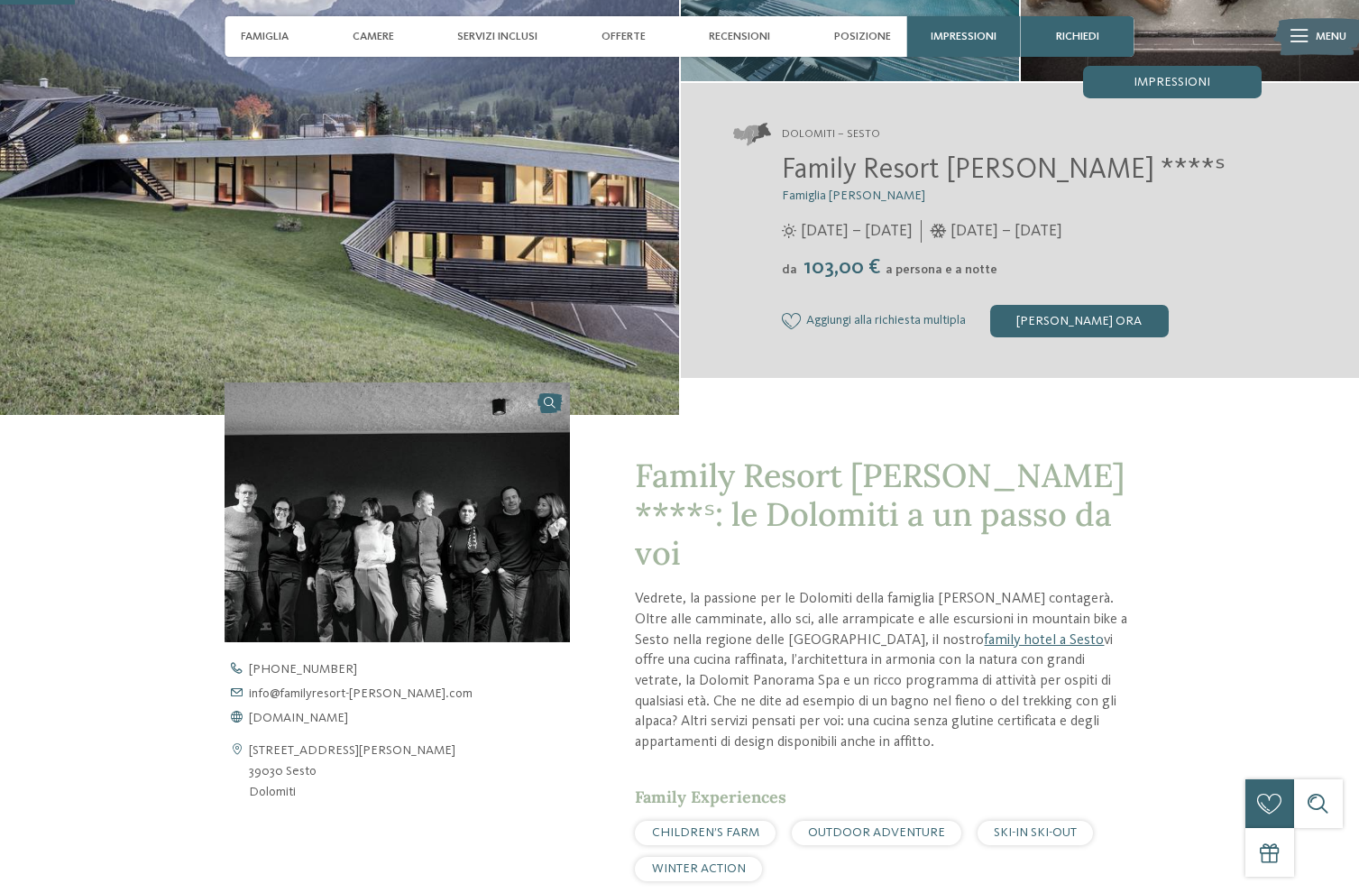
scroll to position [265, 0]
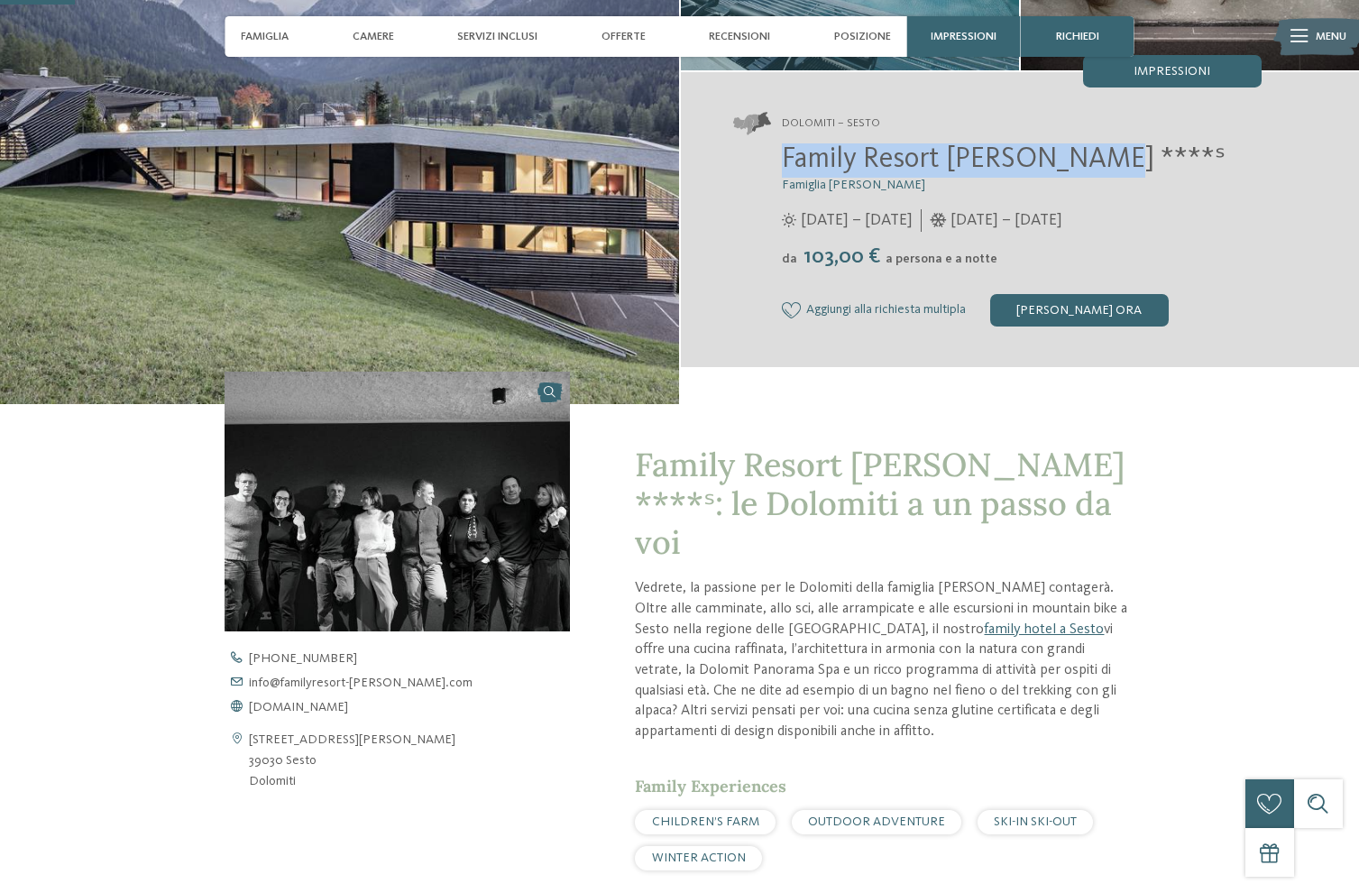
drag, startPoint x: 769, startPoint y: 174, endPoint x: 1102, endPoint y: 164, distance: 333.9
click at [1102, 164] on div "Family Resort [PERSON_NAME] ****ˢ Famiglia [PERSON_NAME] [DATE] – [DATE] da" at bounding box center [997, 234] width 529 height 183
copy span "Family Resort [PERSON_NAME] ****ˢ"
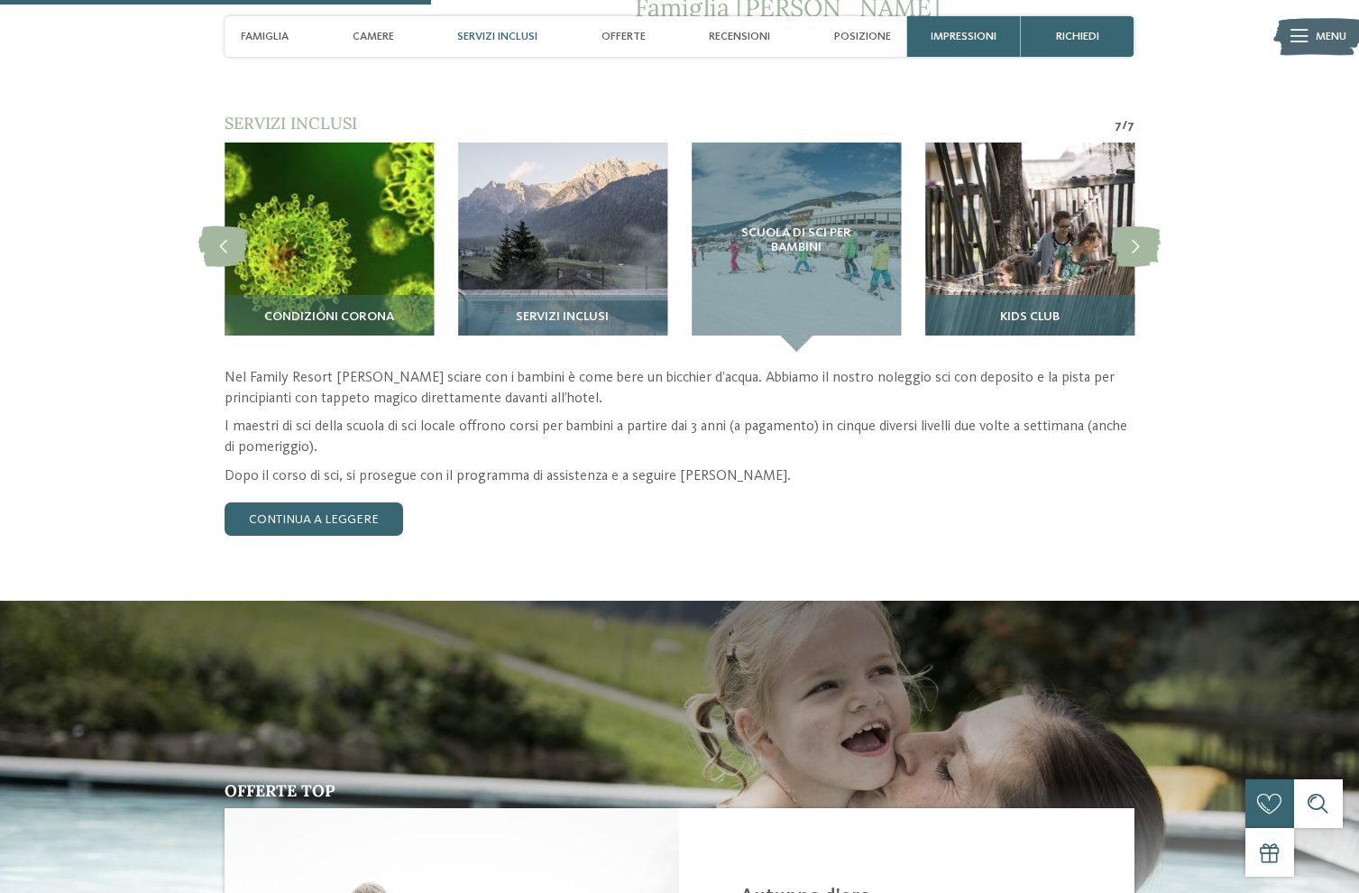
scroll to position [1538, 0]
